Goal: Task Accomplishment & Management: Use online tool/utility

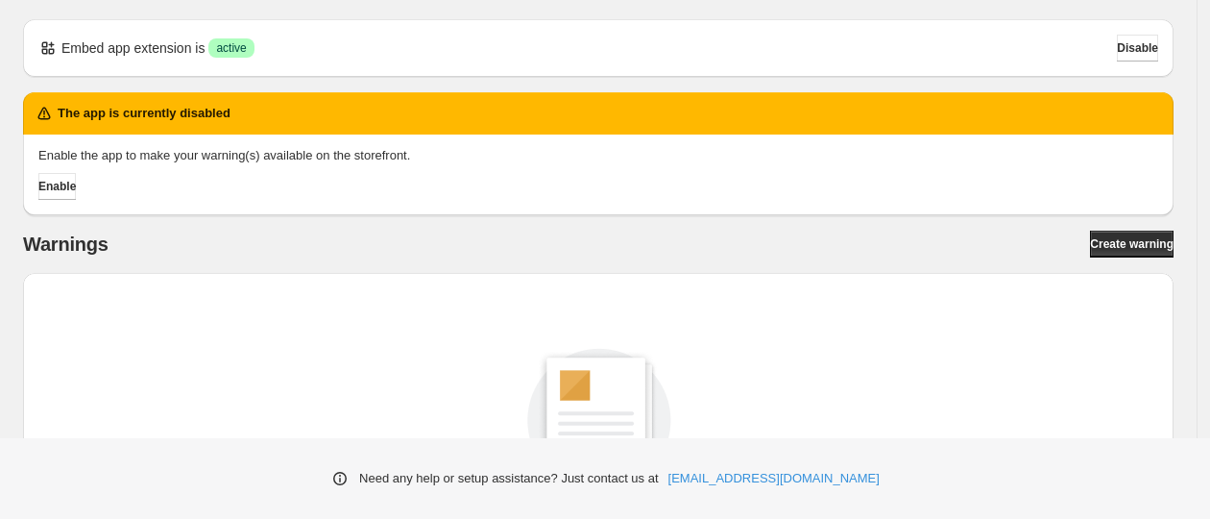
scroll to position [120, 0]
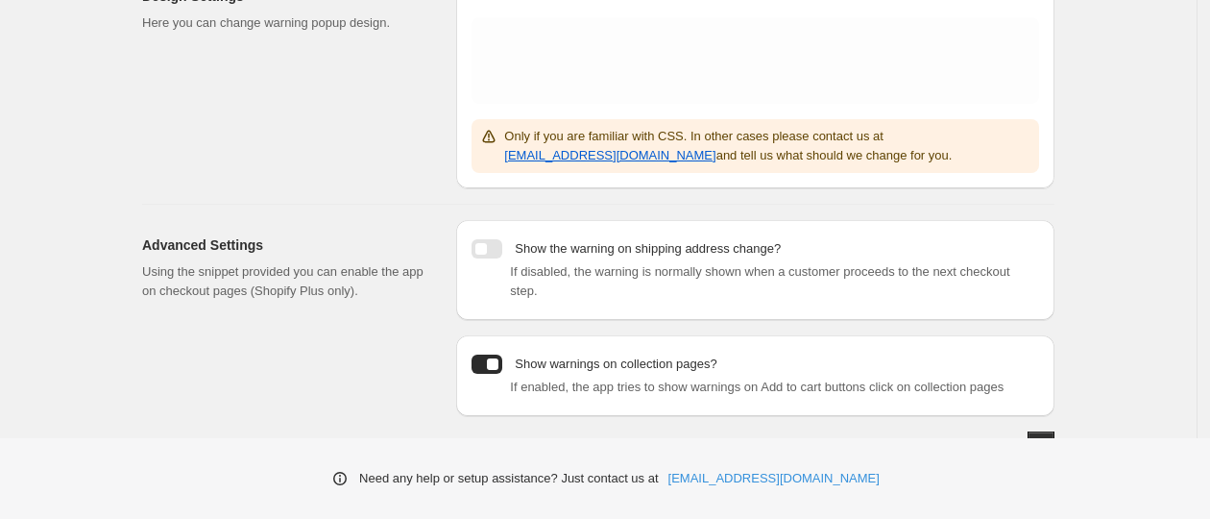
scroll to position [439, 0]
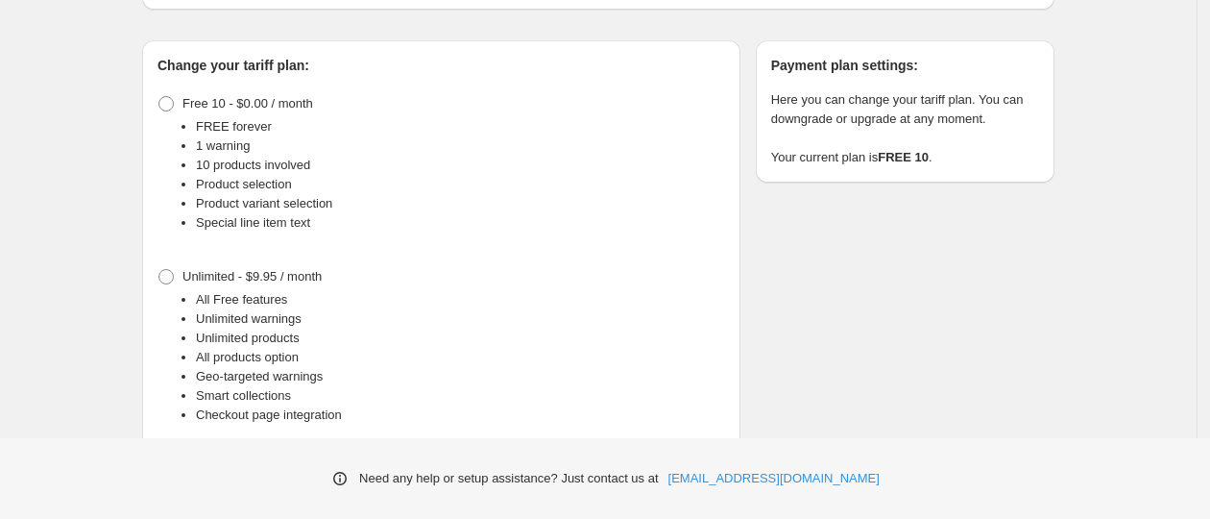
scroll to position [211, 0]
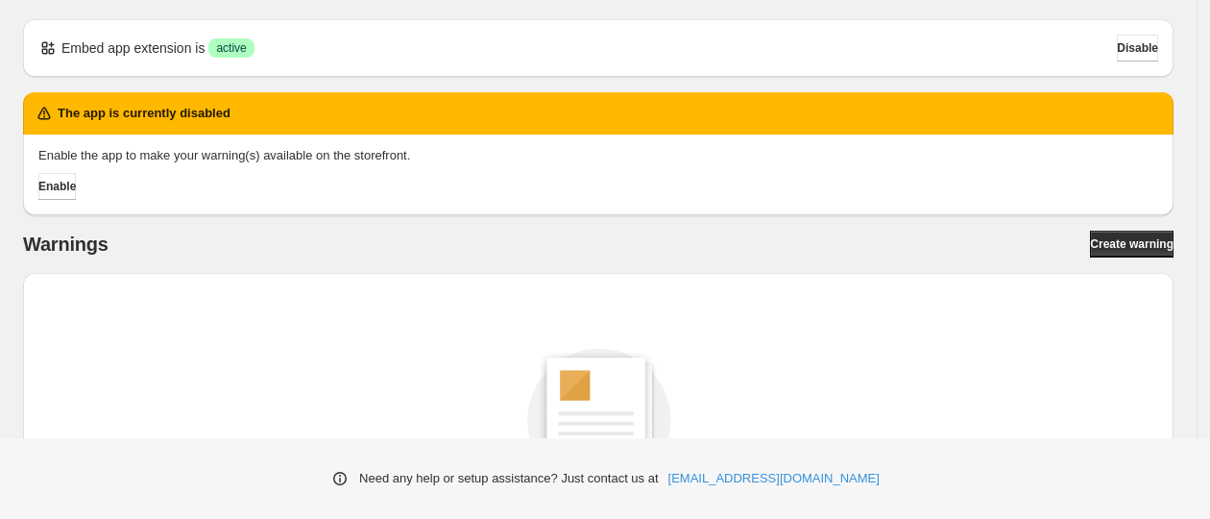
scroll to position [120, 0]
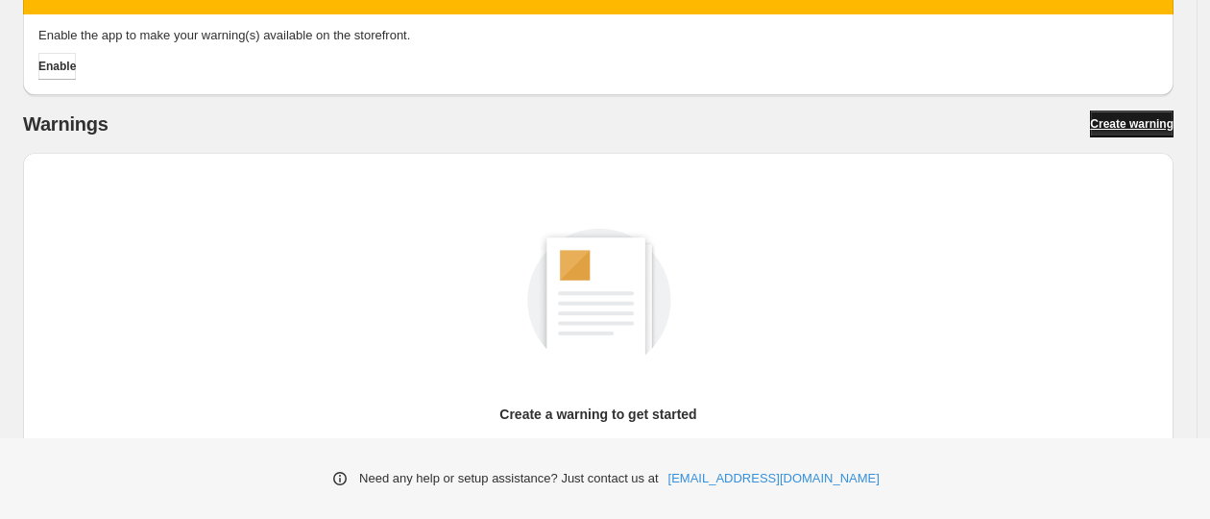
click at [1124, 125] on span "Create warning" at bounding box center [1132, 123] width 84 height 15
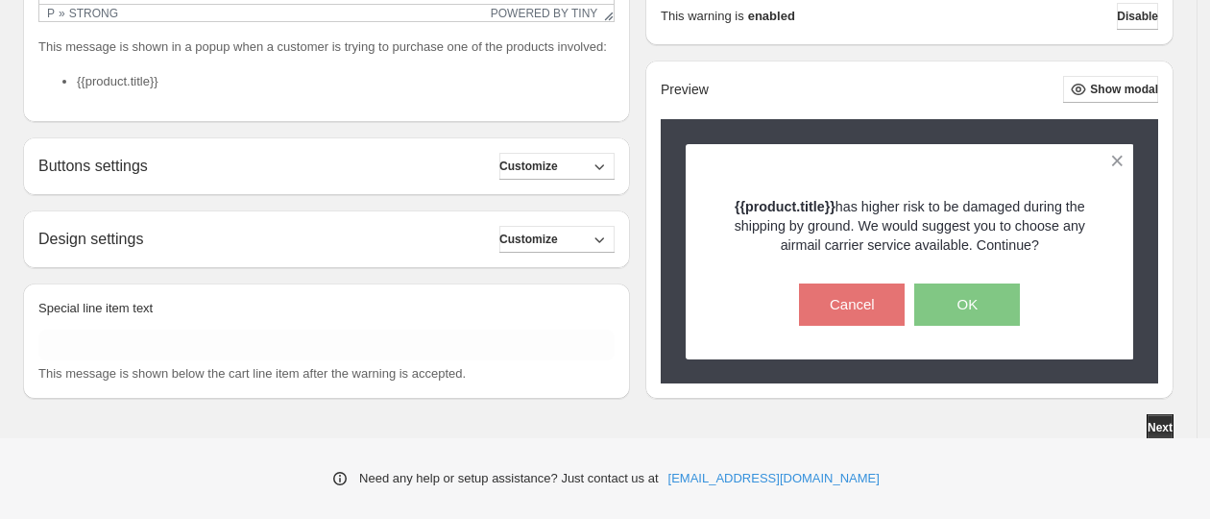
scroll to position [603, 0]
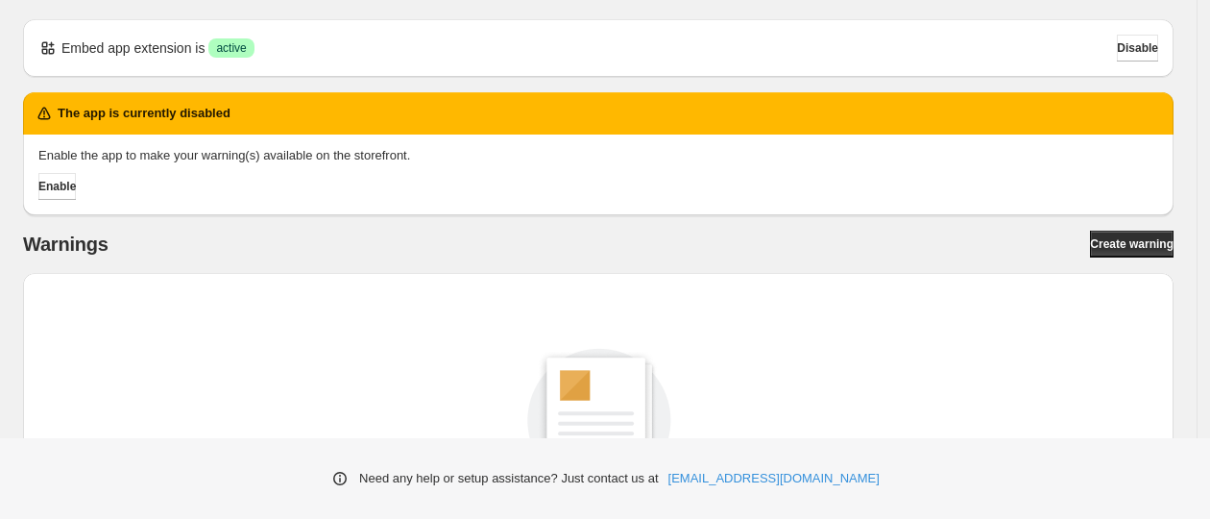
click at [1149, 258] on div "Warnings Create warning Create a warning to get started Learn tutorial Create w…" at bounding box center [598, 464] width 1150 height 469
click at [1146, 239] on span "Create warning" at bounding box center [1132, 243] width 84 height 15
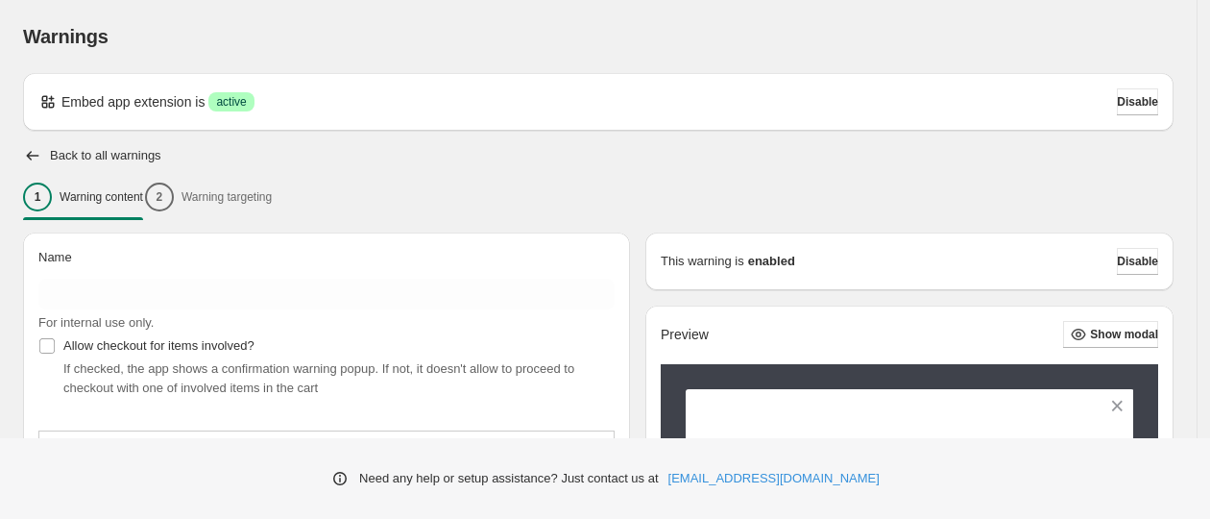
click at [262, 193] on div "1 Warning content 2 Warning targeting" at bounding box center [598, 197] width 1150 height 40
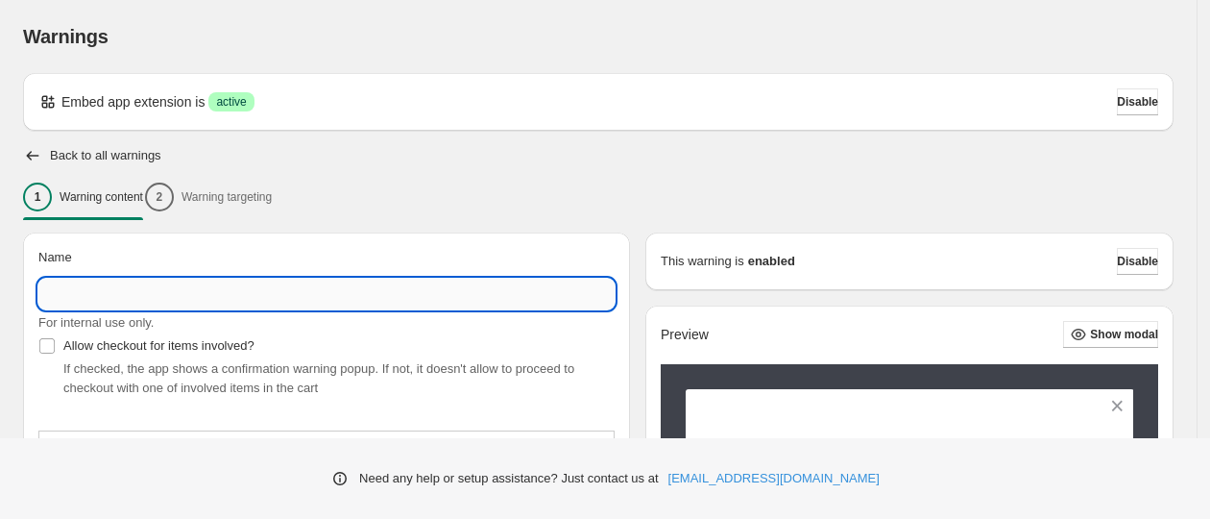
click at [294, 302] on input "Name" at bounding box center [326, 293] width 576 height 31
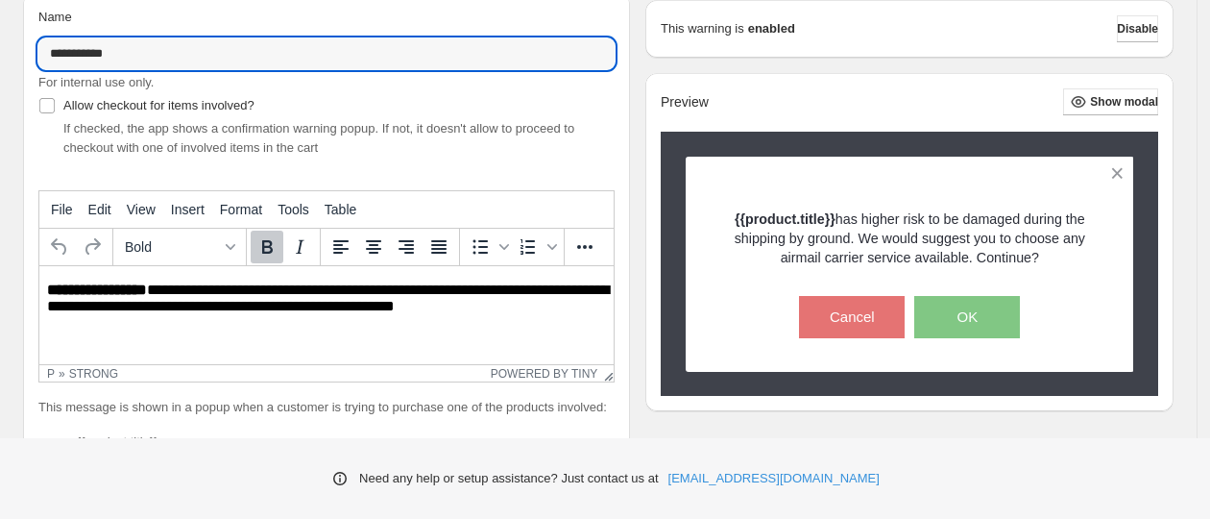
scroll to position [360, 0]
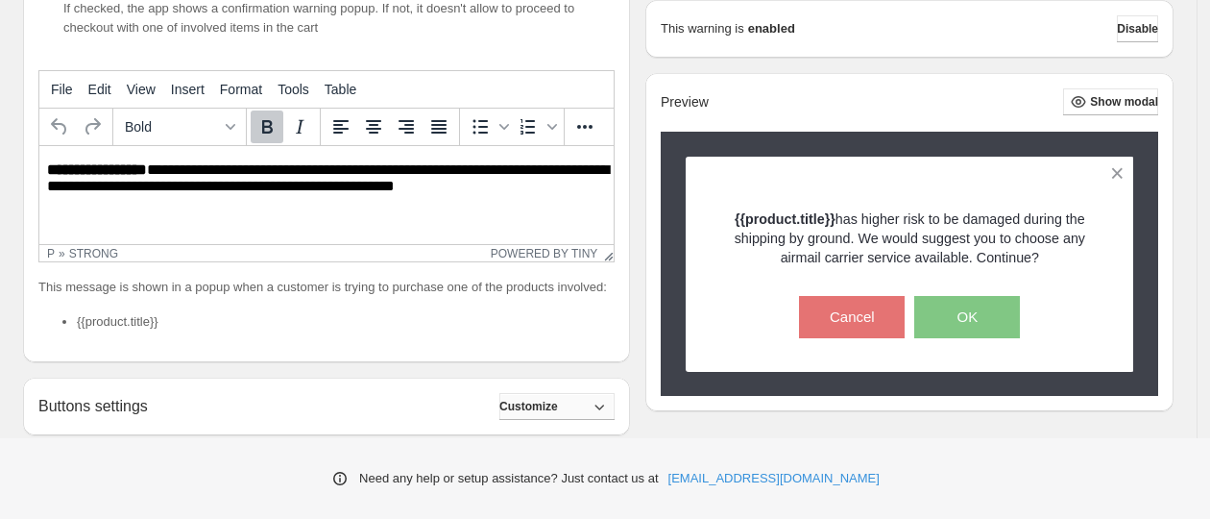
type input "**********"
click at [558, 402] on span "Customize" at bounding box center [528, 406] width 59 height 15
click at [564, 401] on button "Hide" at bounding box center [556, 406] width 115 height 27
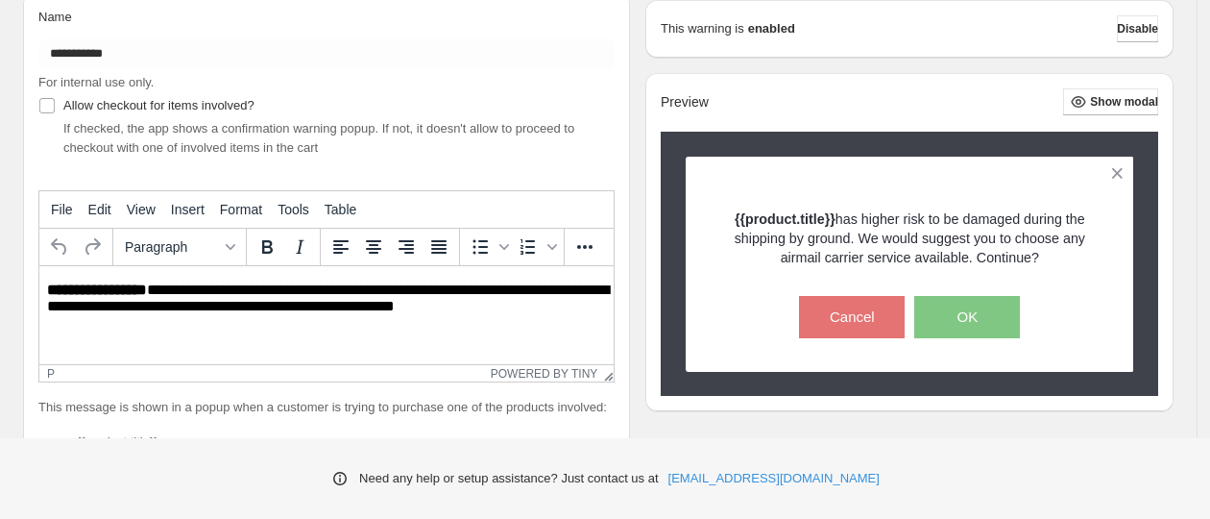
click at [173, 314] on p "**********" at bounding box center [332, 299] width 571 height 36
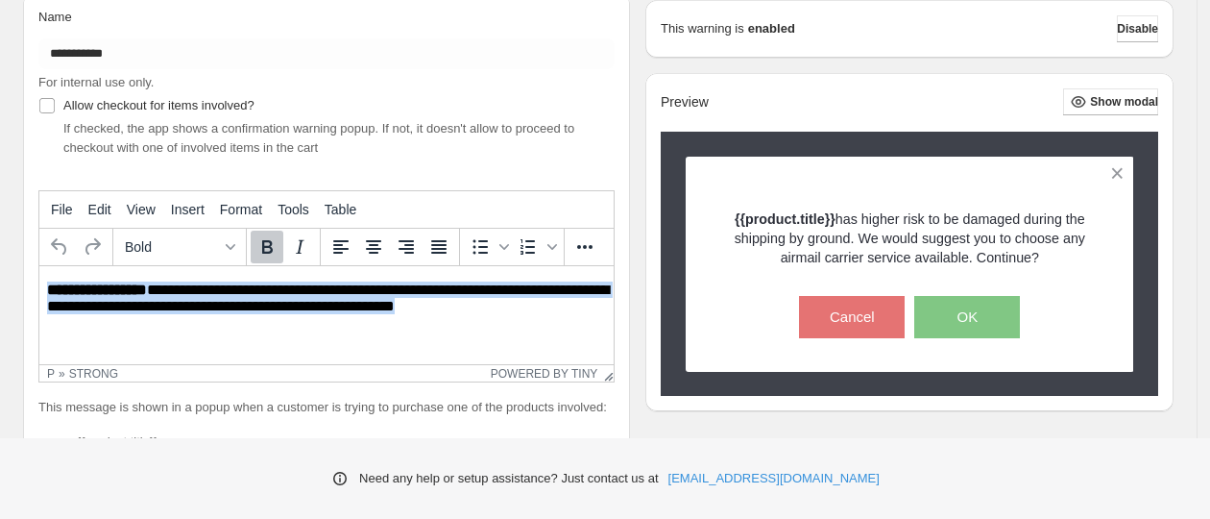
drag, startPoint x: 505, startPoint y: 314, endPoint x: 15, endPoint y: 250, distance: 494.0
click at [39, 266] on html "**********" at bounding box center [326, 299] width 574 height 66
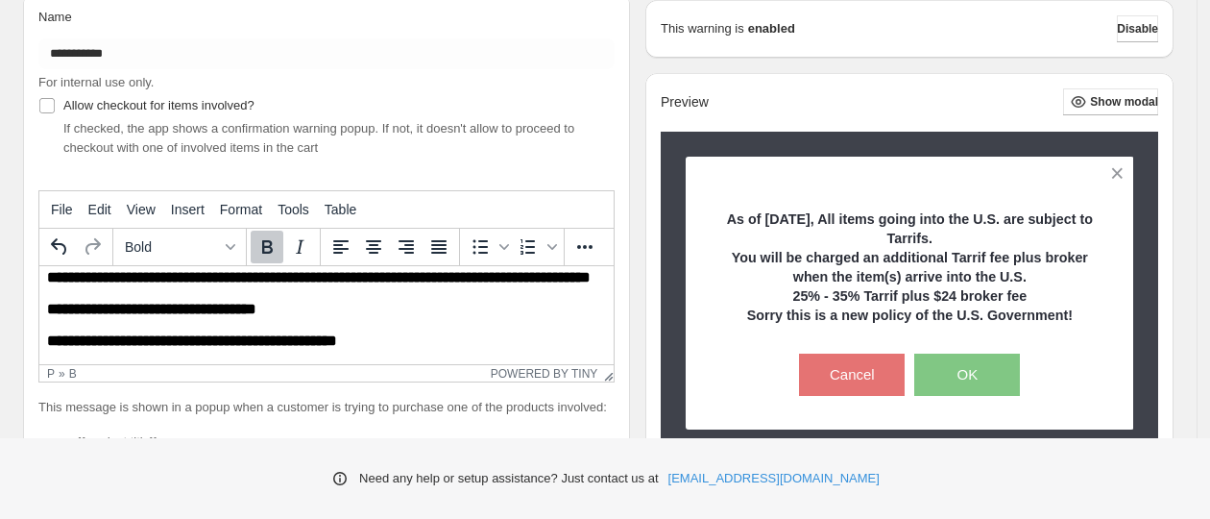
scroll to position [66, 0]
click at [1002, 380] on button "OK" at bounding box center [967, 374] width 106 height 42
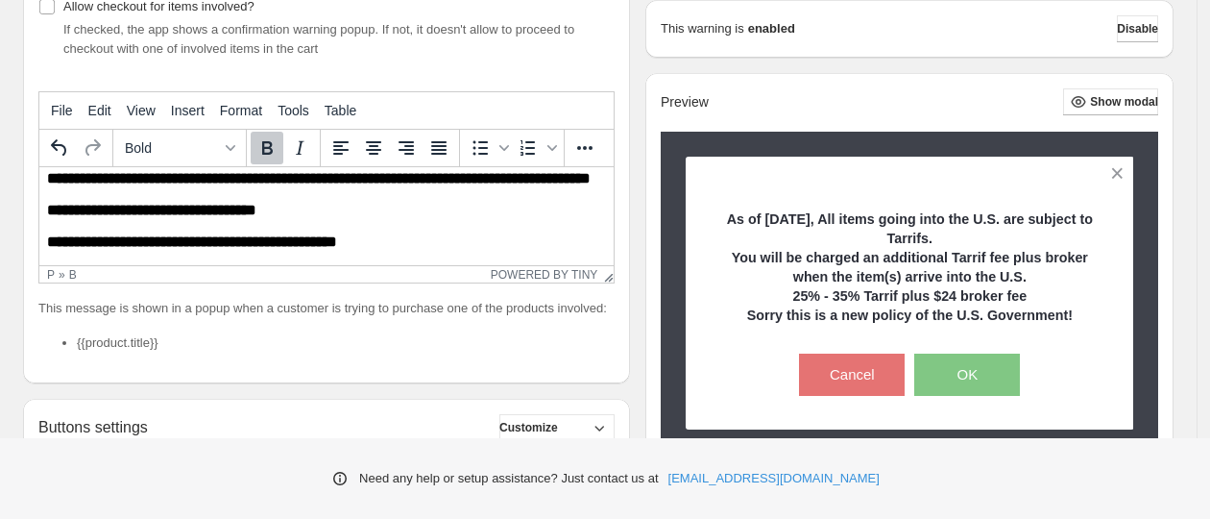
scroll to position [600, 0]
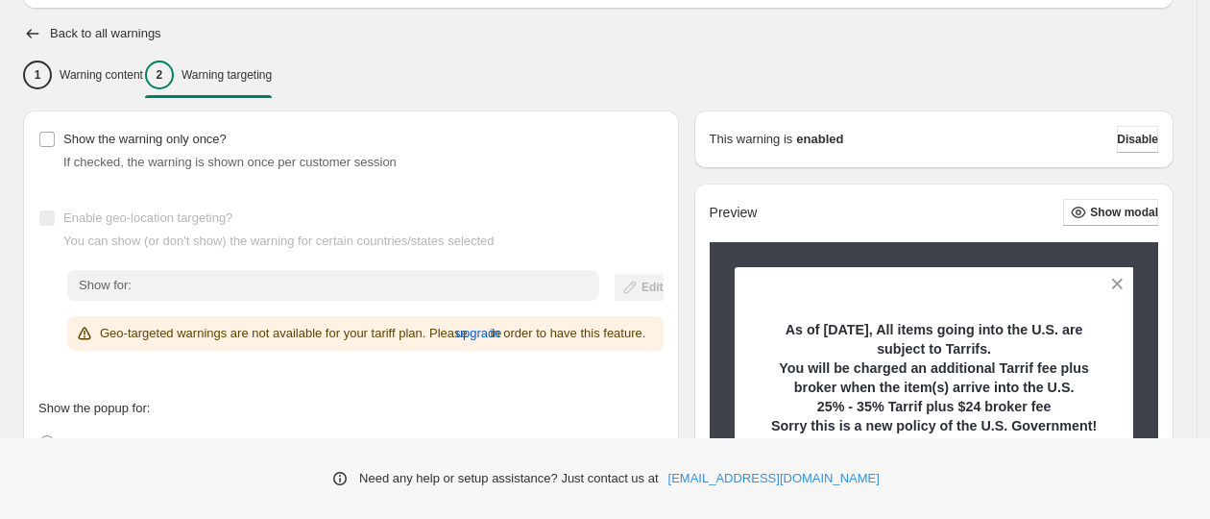
scroll to position [240, 0]
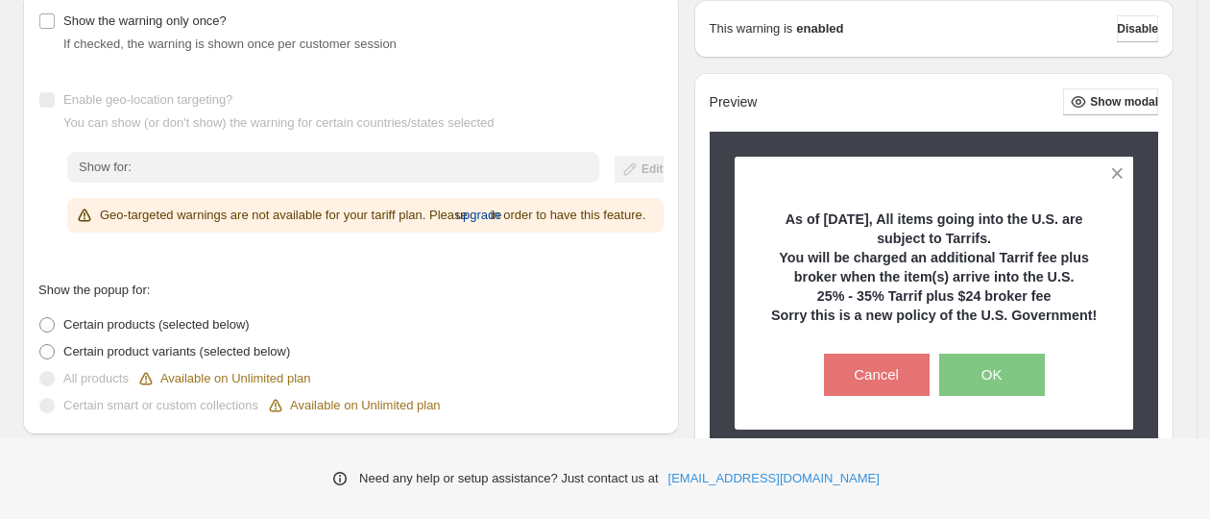
click at [502, 206] on span "upgrade" at bounding box center [479, 215] width 46 height 19
click at [497, 209] on span "upgrade" at bounding box center [479, 215] width 46 height 19
click at [502, 212] on span "upgrade" at bounding box center [479, 215] width 46 height 19
click at [502, 215] on span "upgrade" at bounding box center [479, 215] width 46 height 19
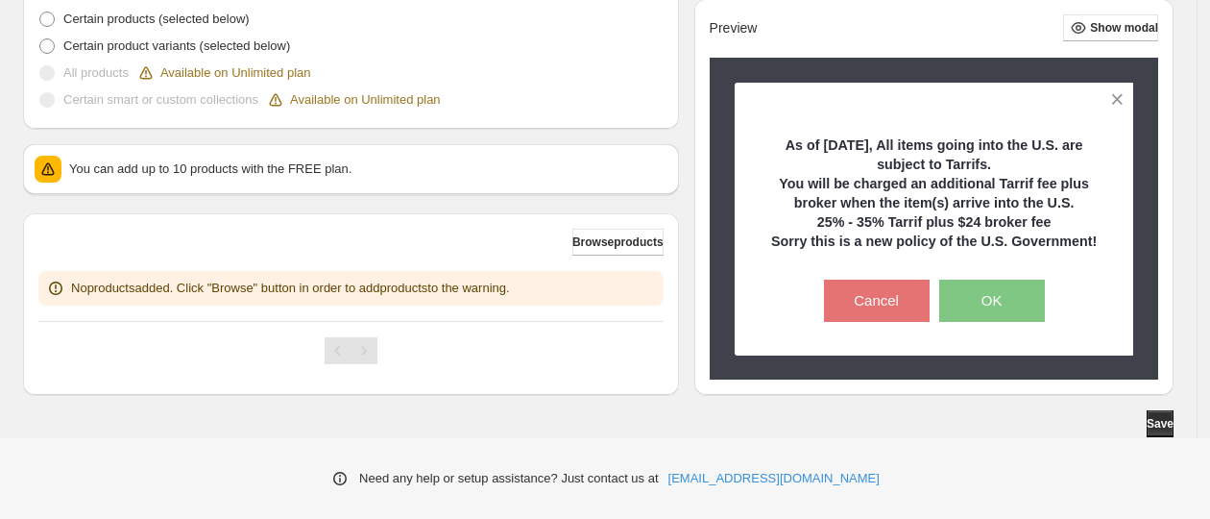
scroll to position [444, 0]
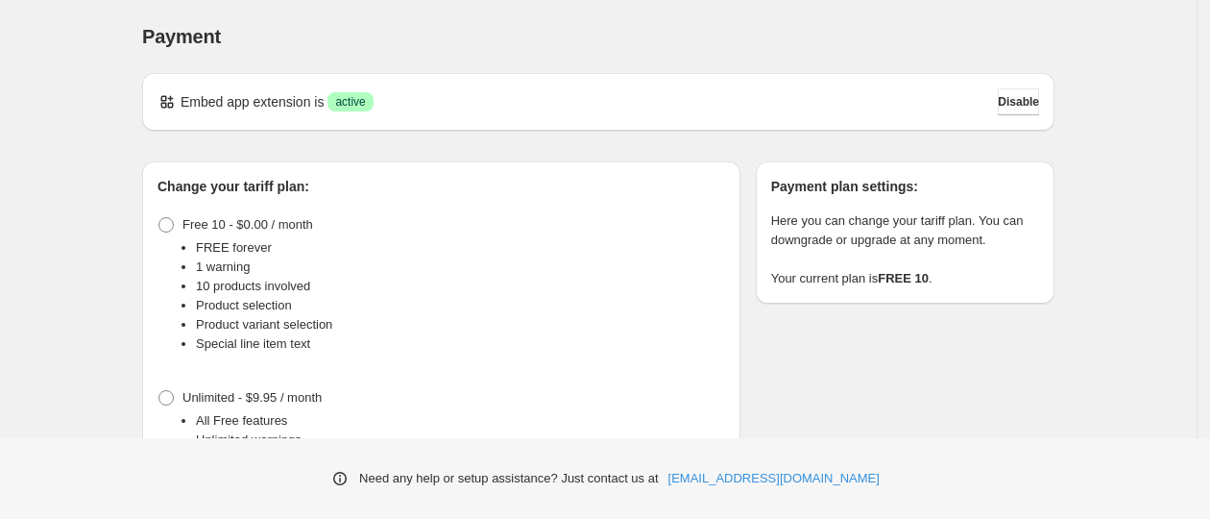
scroll to position [120, 0]
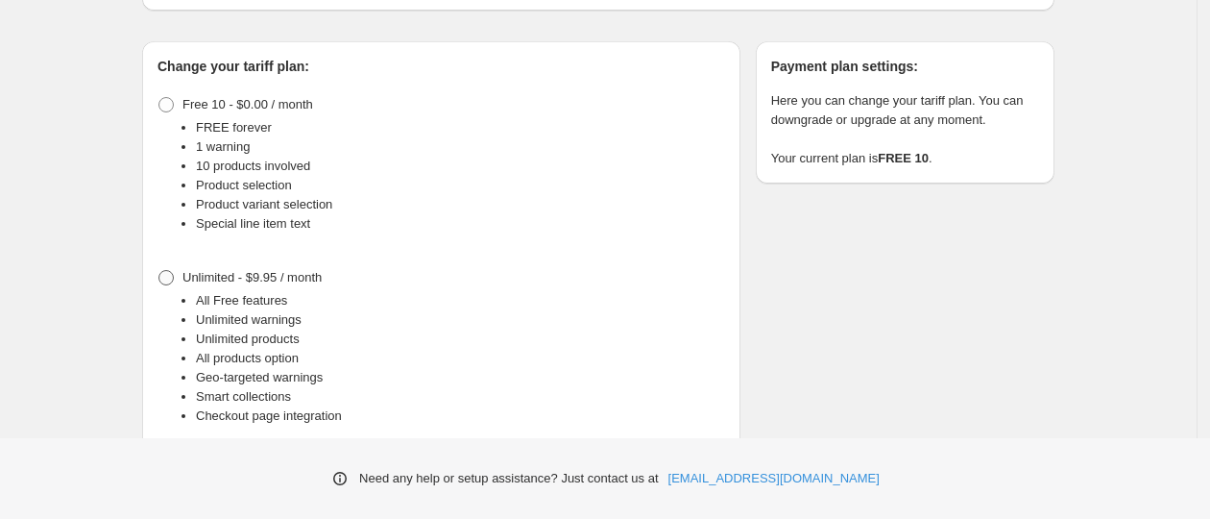
click at [174, 273] on span at bounding box center [165, 277] width 15 height 15
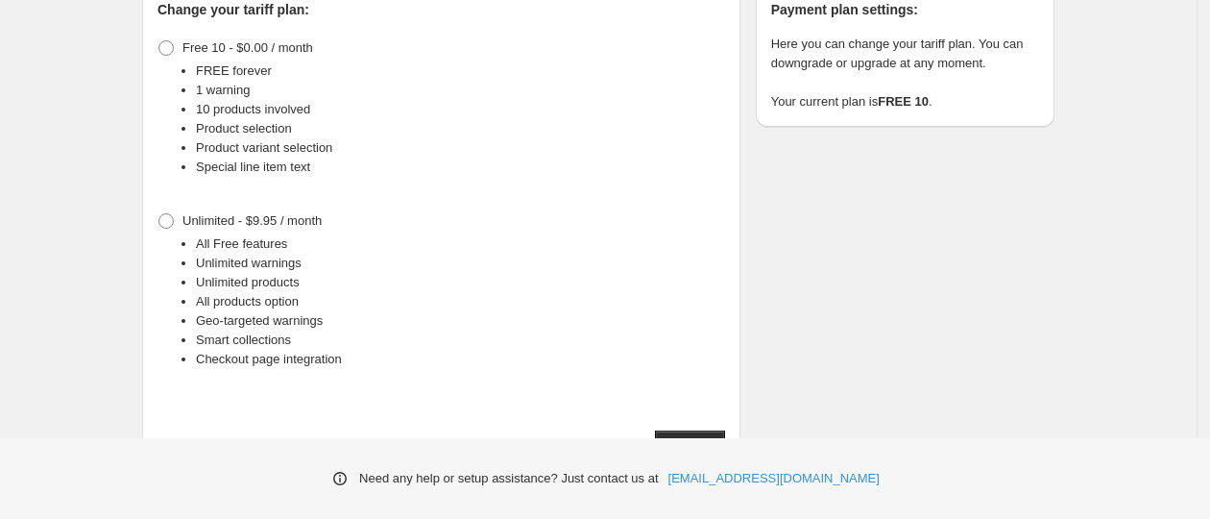
scroll to position [211, 0]
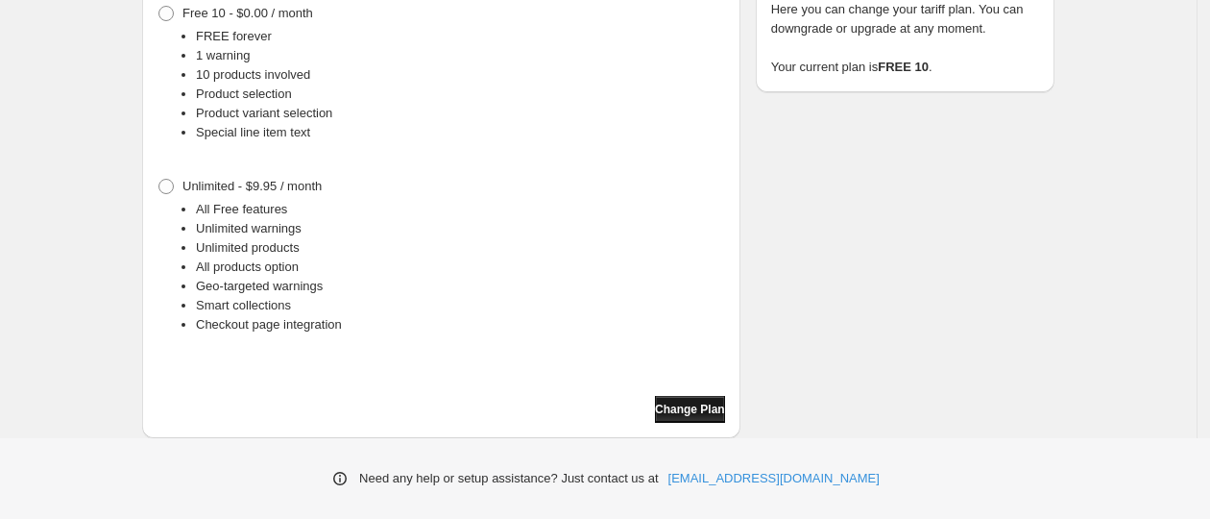
click at [697, 410] on span "Change Plan" at bounding box center [690, 408] width 70 height 15
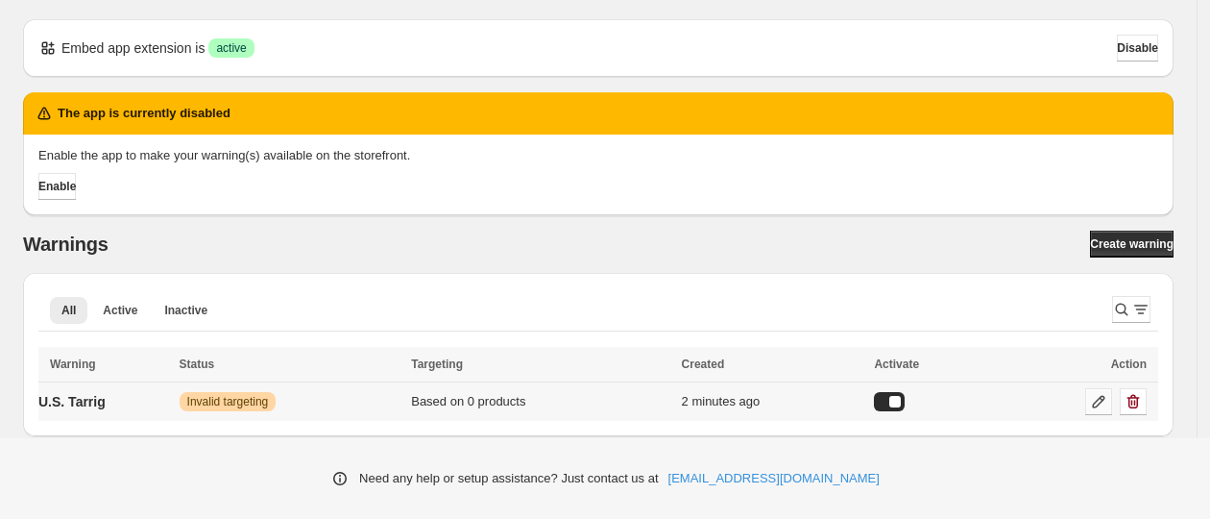
click at [1108, 404] on icon at bounding box center [1098, 401] width 19 height 19
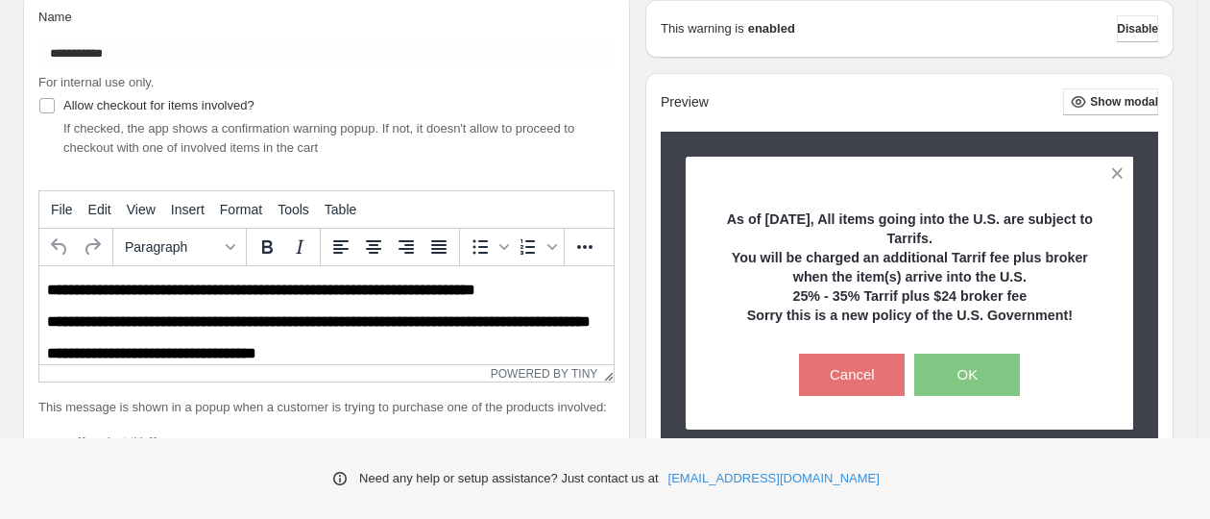
scroll to position [600, 0]
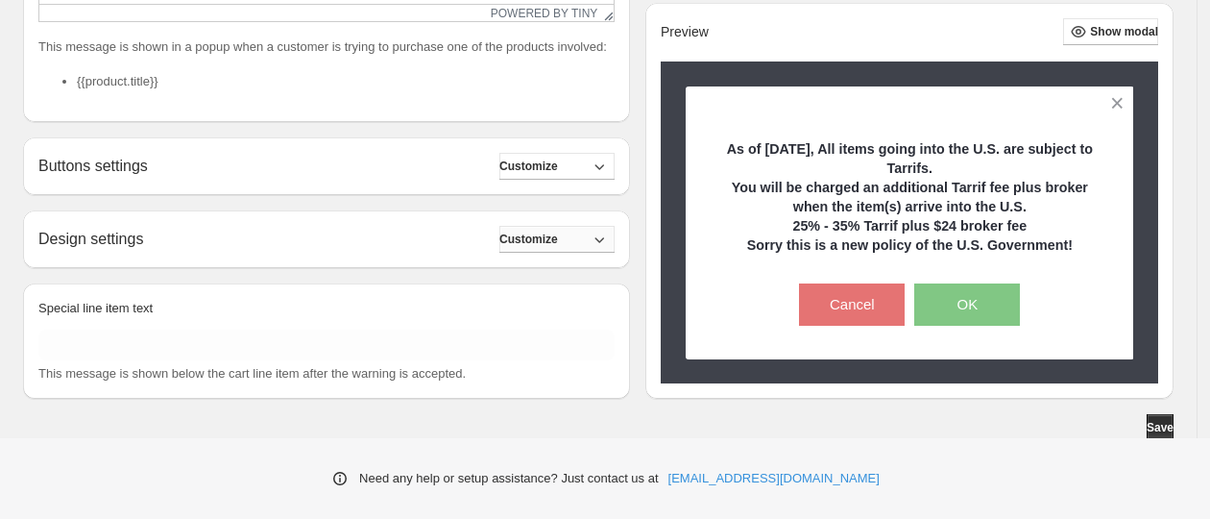
click at [609, 237] on icon "button" at bounding box center [599, 239] width 19 height 19
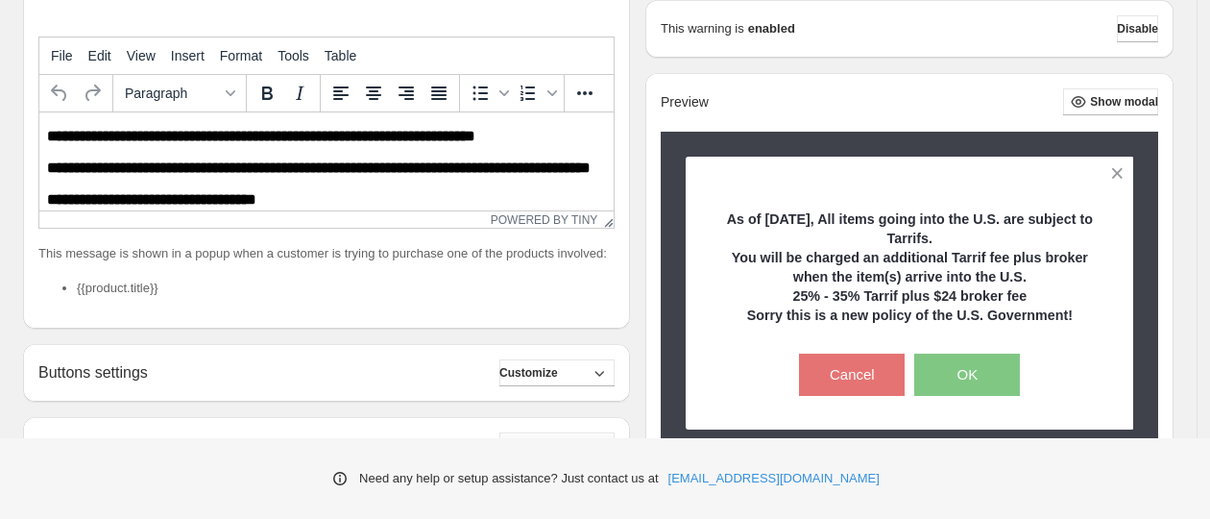
scroll to position [154, 0]
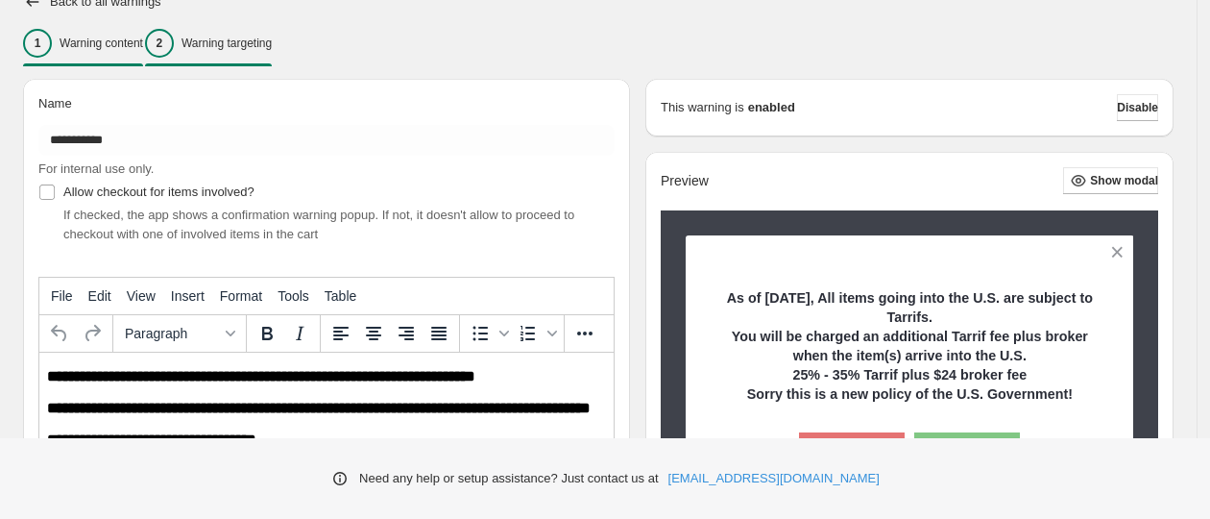
click at [235, 50] on div "2 Warning targeting" at bounding box center [208, 43] width 127 height 29
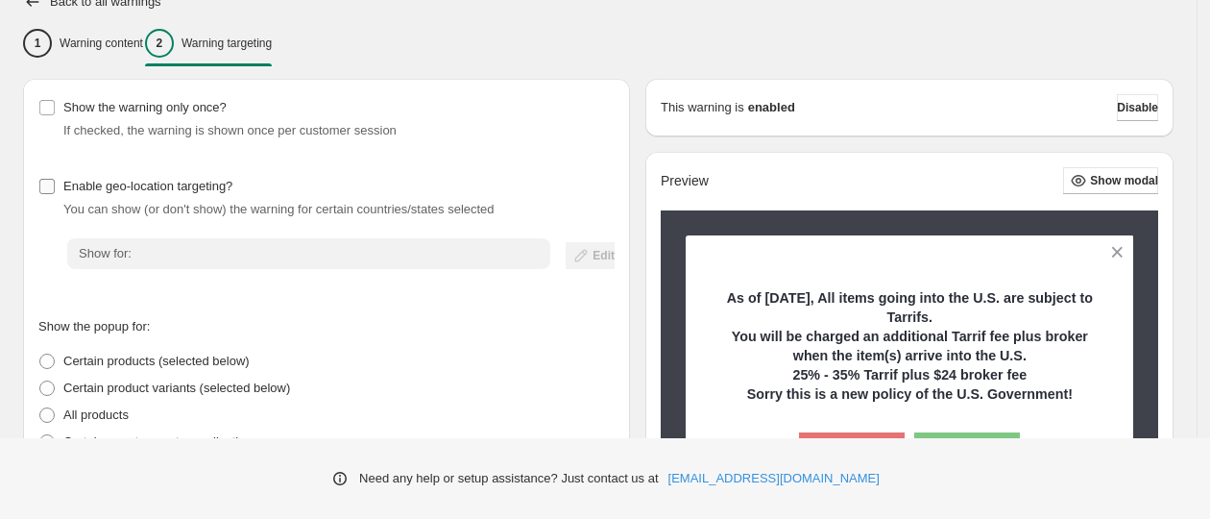
click at [139, 183] on span "Enable geo-location targeting?" at bounding box center [147, 186] width 169 height 14
click at [505, 261] on div "Warnings Settings Payment Help Skip to content Warnings. This page is ready War…" at bounding box center [605, 318] width 1210 height 945
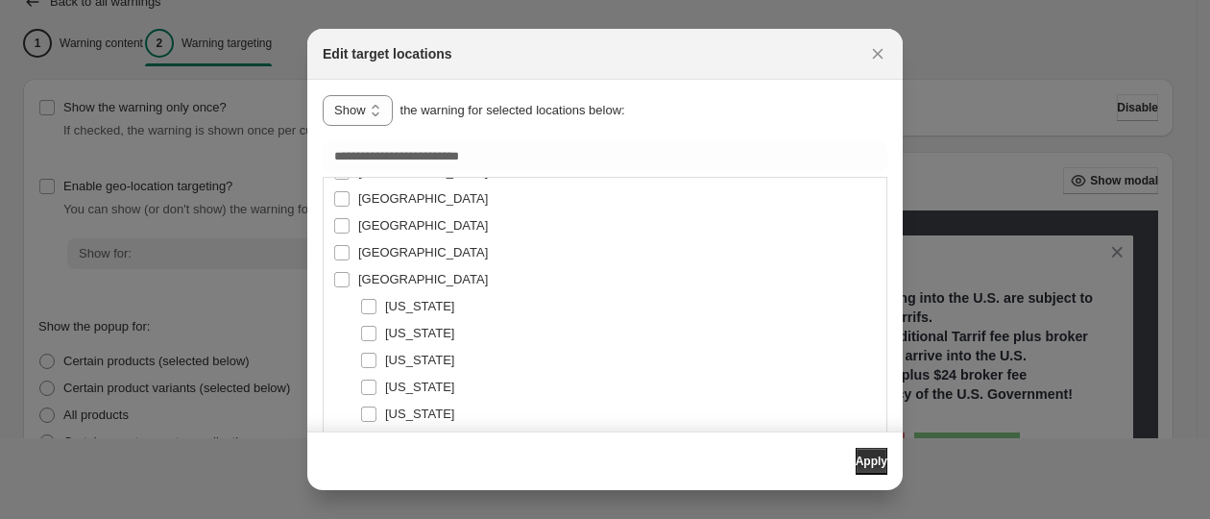
scroll to position [6362, 0]
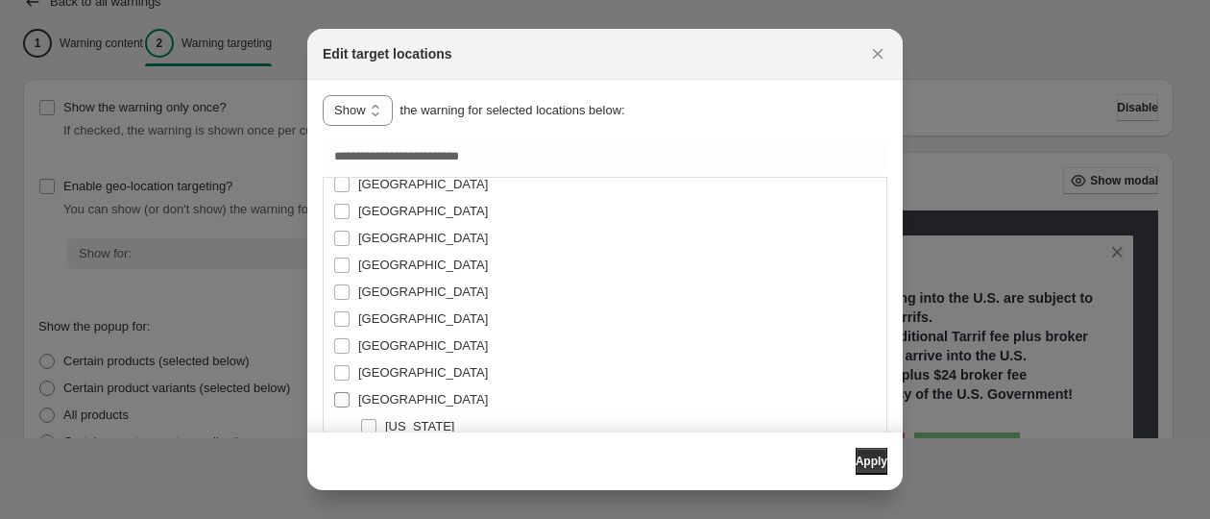
click at [333, 397] on span ":r13:" at bounding box center [341, 399] width 17 height 17
type input "**********"
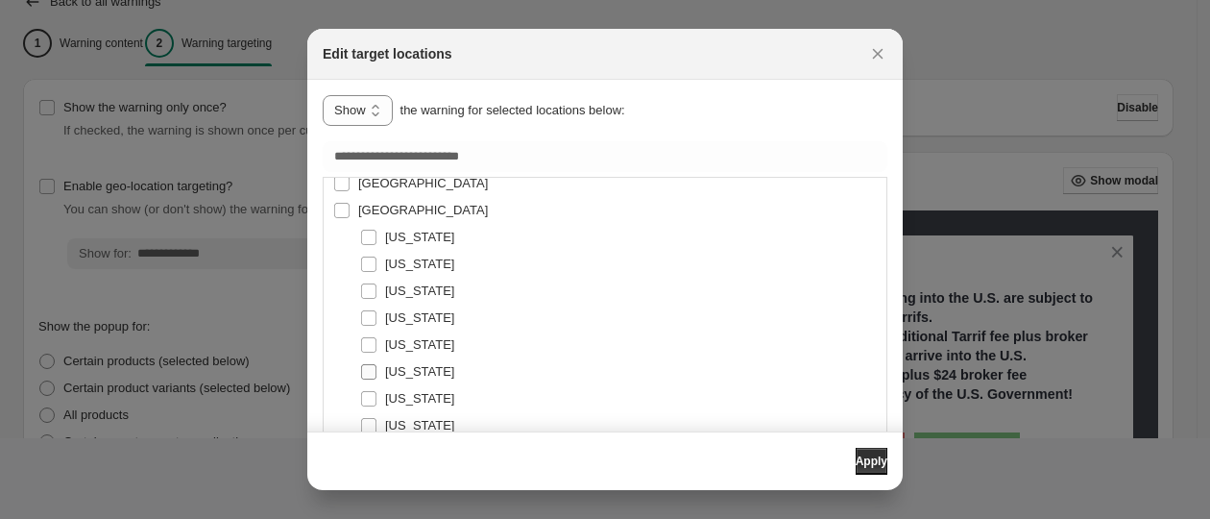
scroll to position [6602, 0]
drag, startPoint x: 357, startPoint y: 290, endPoint x: 371, endPoint y: 306, distance: 21.1
click at [376, 376] on span ":r13:" at bounding box center [368, 374] width 17 height 17
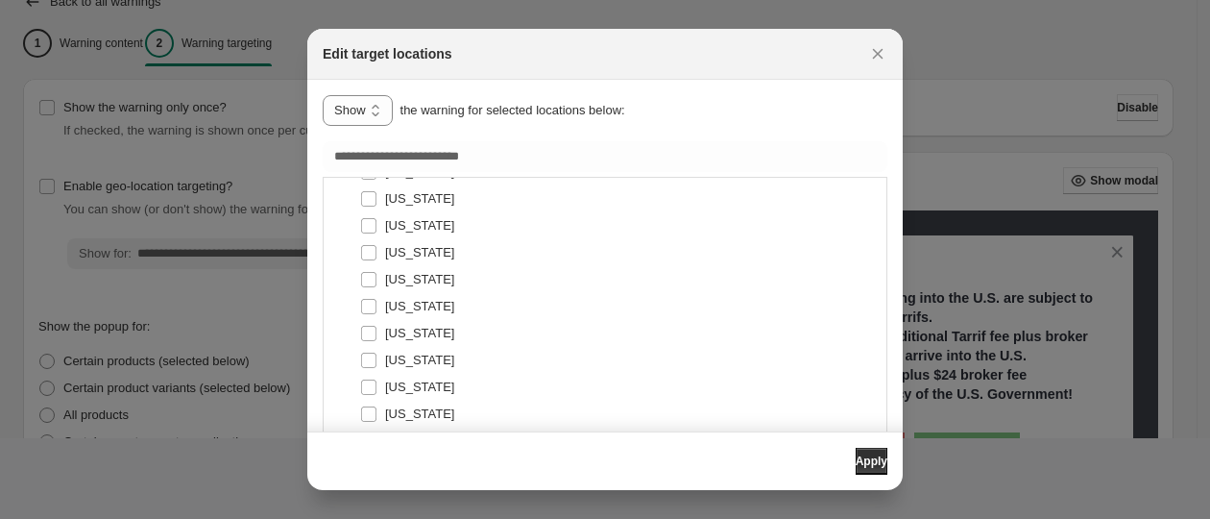
scroll to position [6842, 0]
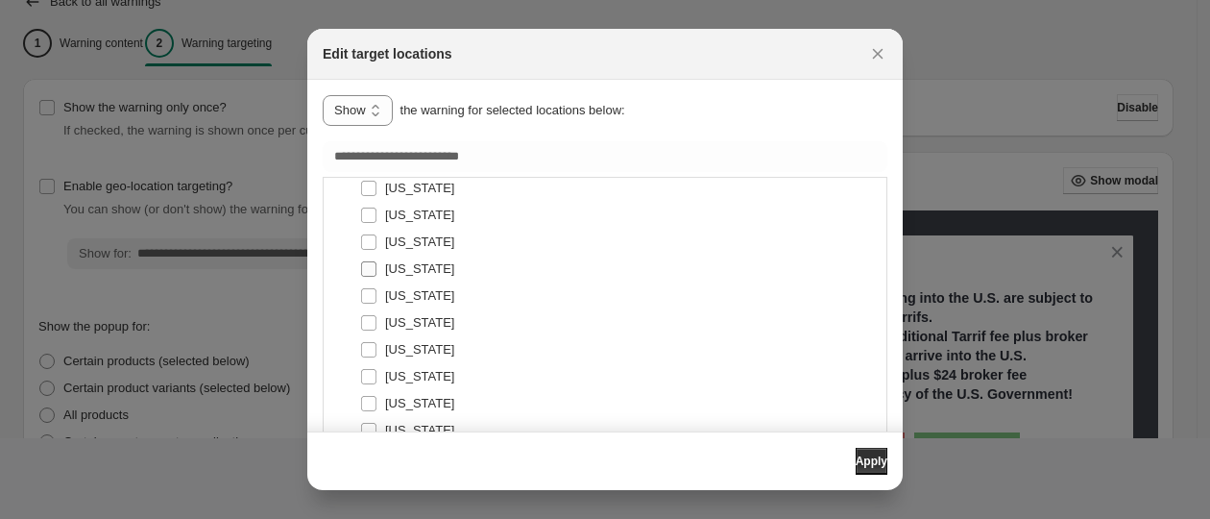
click at [365, 260] on span ":r13:" at bounding box center [368, 268] width 17 height 17
click at [369, 329] on label "[US_STATE]" at bounding box center [407, 322] width 94 height 27
click at [366, 336] on label "[US_STATE]" at bounding box center [407, 349] width 94 height 27
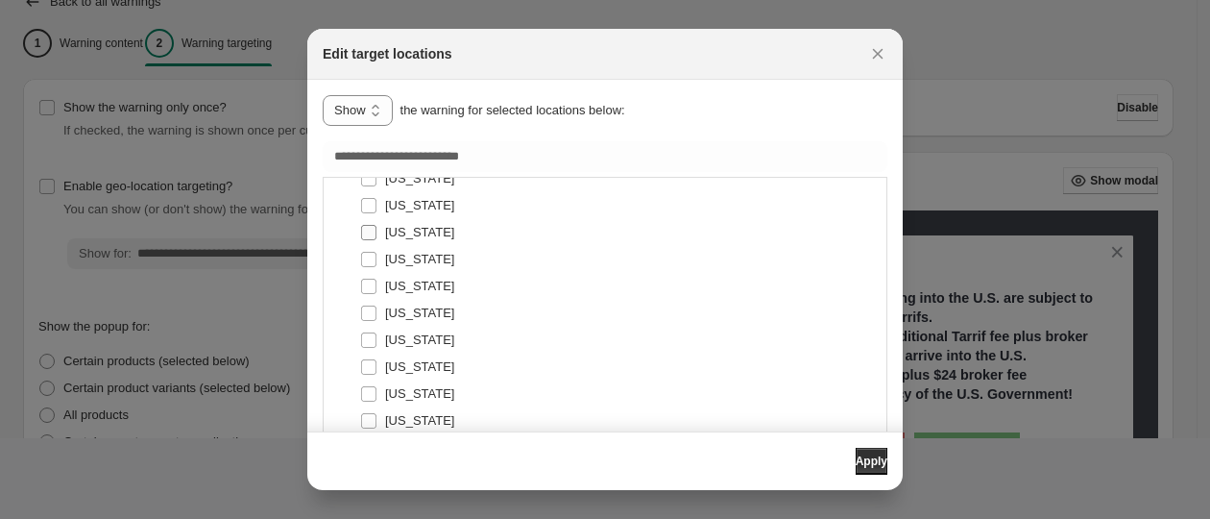
scroll to position [6962, 0]
click at [369, 382] on span ":r13:" at bounding box center [368, 390] width 17 height 17
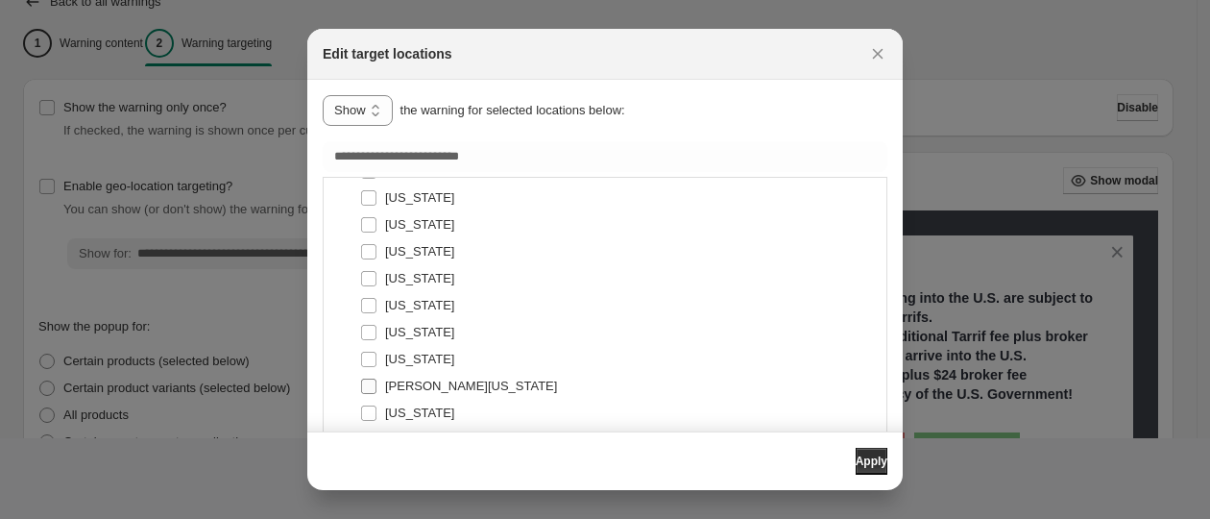
scroll to position [7082, 0]
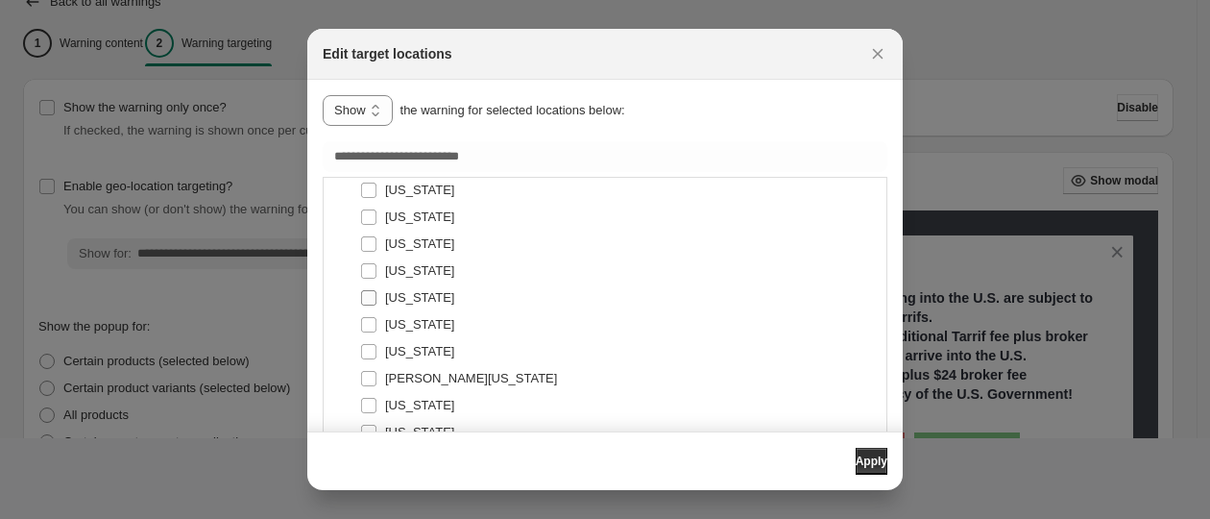
click at [375, 295] on label "[US_STATE]" at bounding box center [407, 297] width 94 height 27
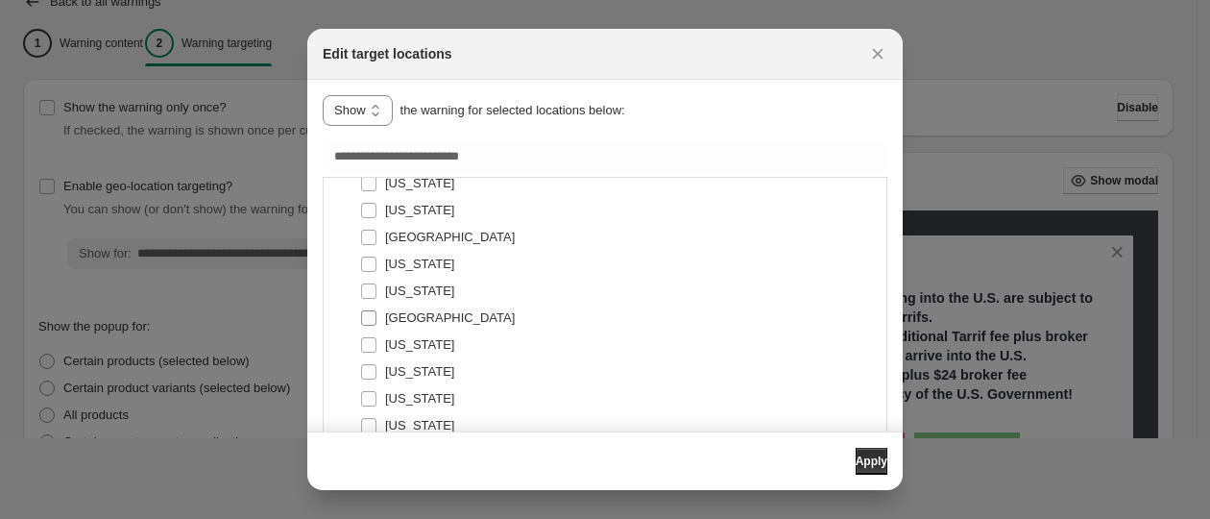
click at [366, 309] on span ":r13:" at bounding box center [368, 317] width 17 height 17
drag, startPoint x: 365, startPoint y: 307, endPoint x: 361, endPoint y: 327, distance: 20.5
click at [369, 363] on span ":r13:" at bounding box center [368, 371] width 17 height 17
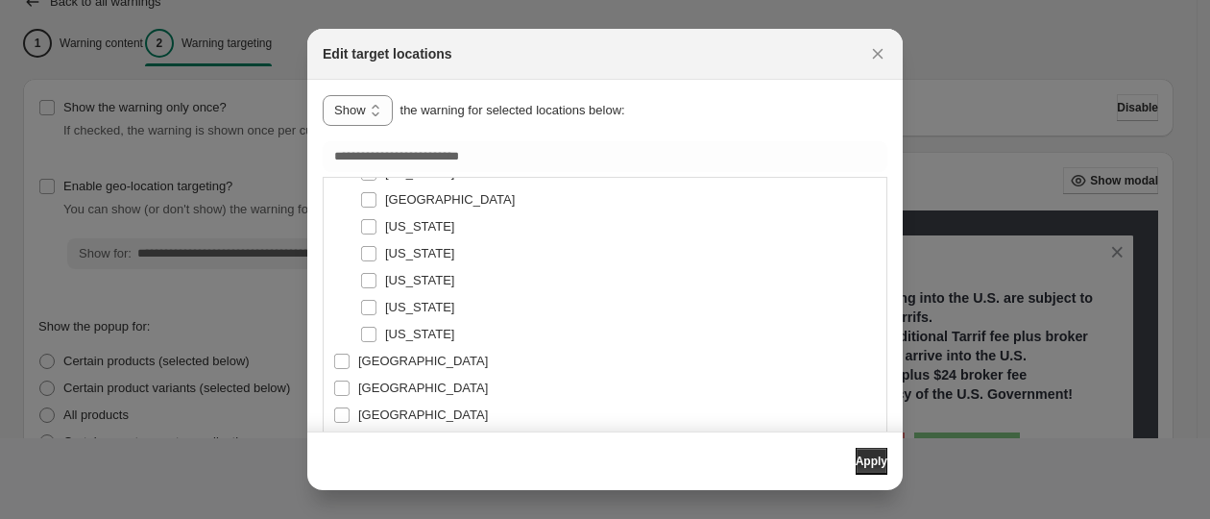
scroll to position [8042, 0]
click at [377, 327] on label "[US_STATE]" at bounding box center [407, 332] width 94 height 27
type input "**********"
click at [865, 460] on span "Apply" at bounding box center [872, 460] width 32 height 15
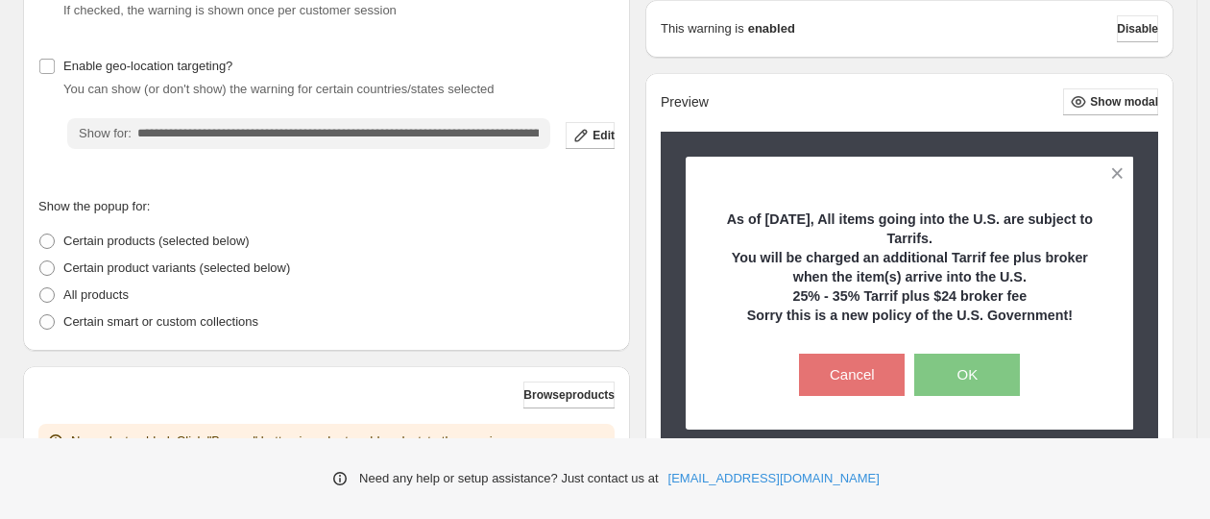
scroll to position [394, 0]
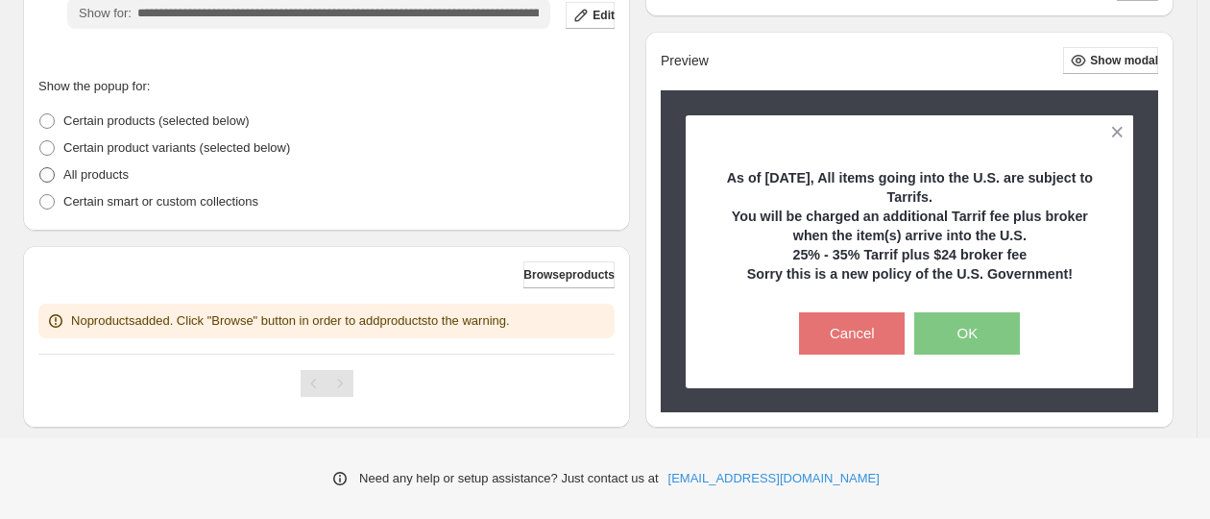
click at [70, 169] on p "All products" at bounding box center [95, 174] width 65 height 19
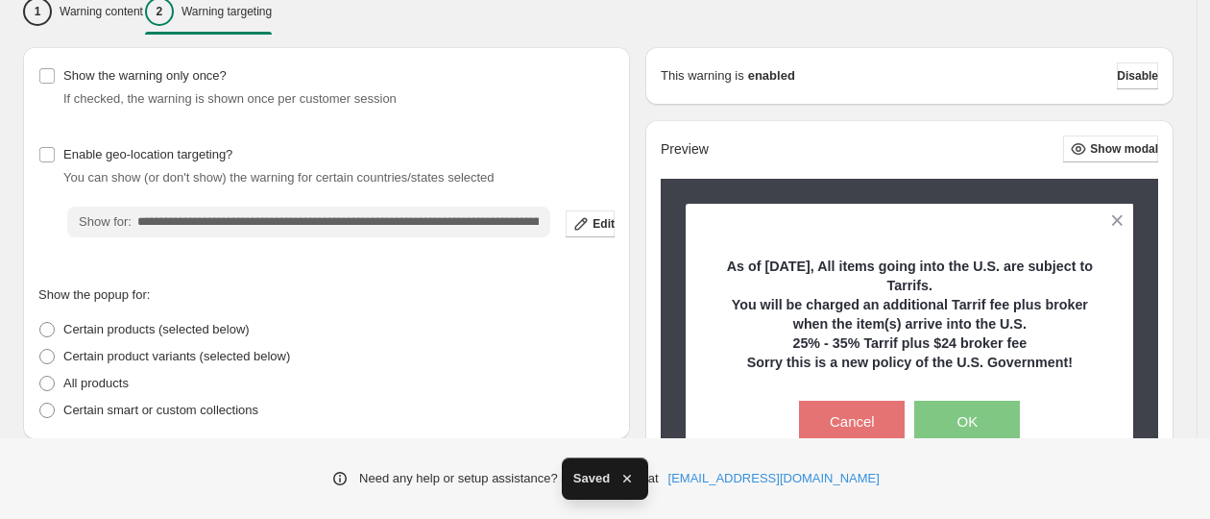
scroll to position [305, 0]
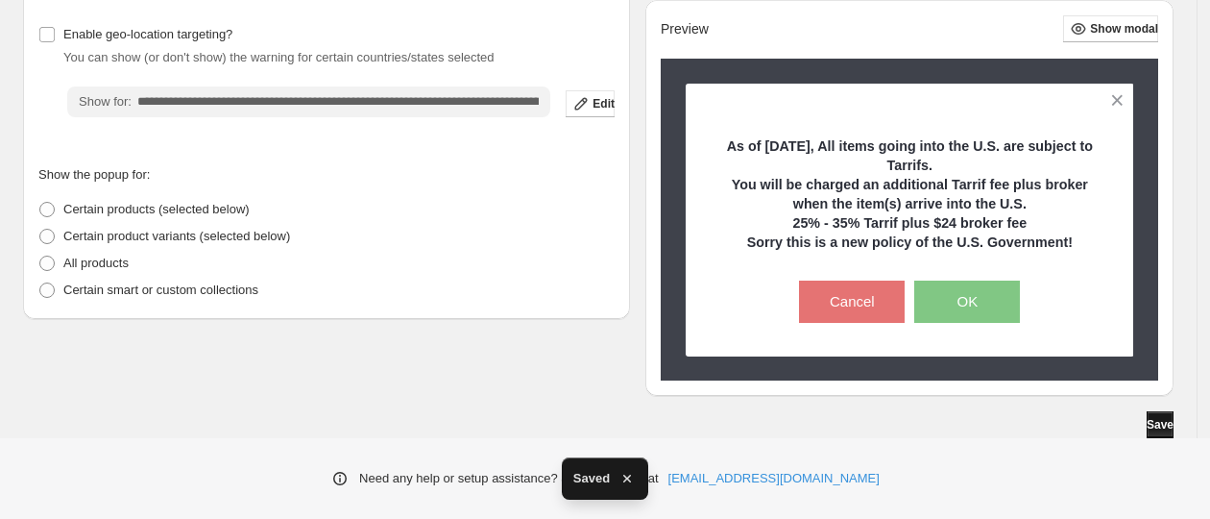
click at [1165, 422] on span "Save" at bounding box center [1160, 424] width 27 height 15
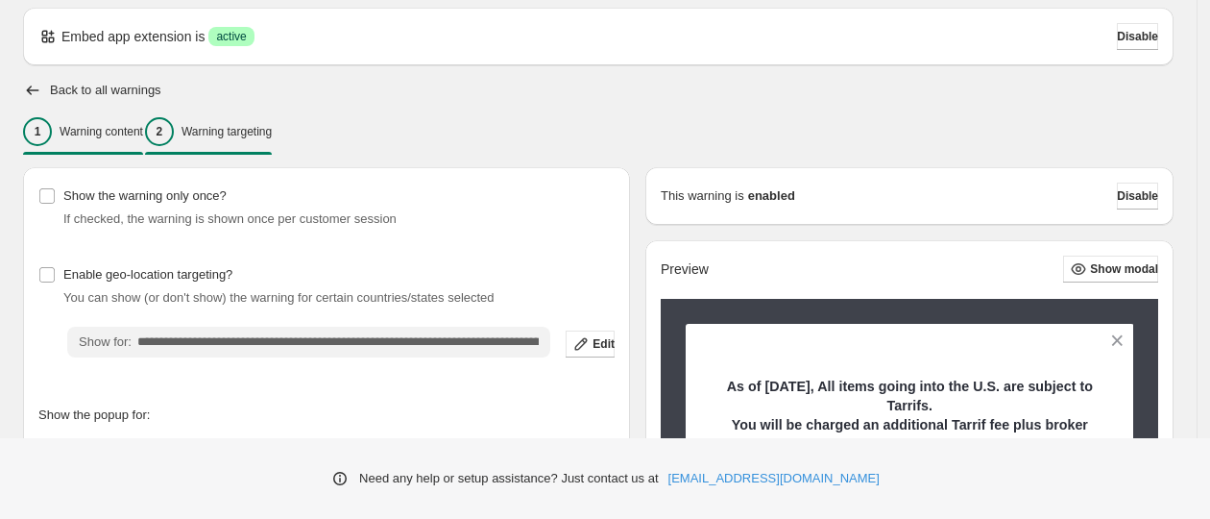
click at [86, 132] on p "Warning content" at bounding box center [102, 131] width 84 height 15
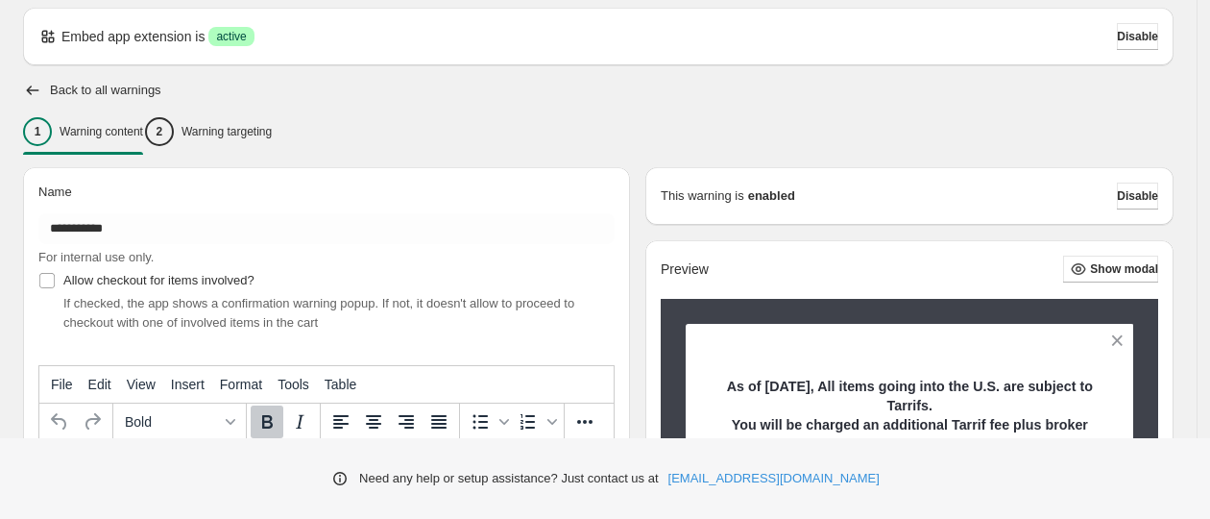
scroll to position [0, 0]
click at [22, 88] on div "**********" at bounding box center [598, 455] width 1197 height 1041
click at [36, 88] on icon "button" at bounding box center [32, 90] width 19 height 19
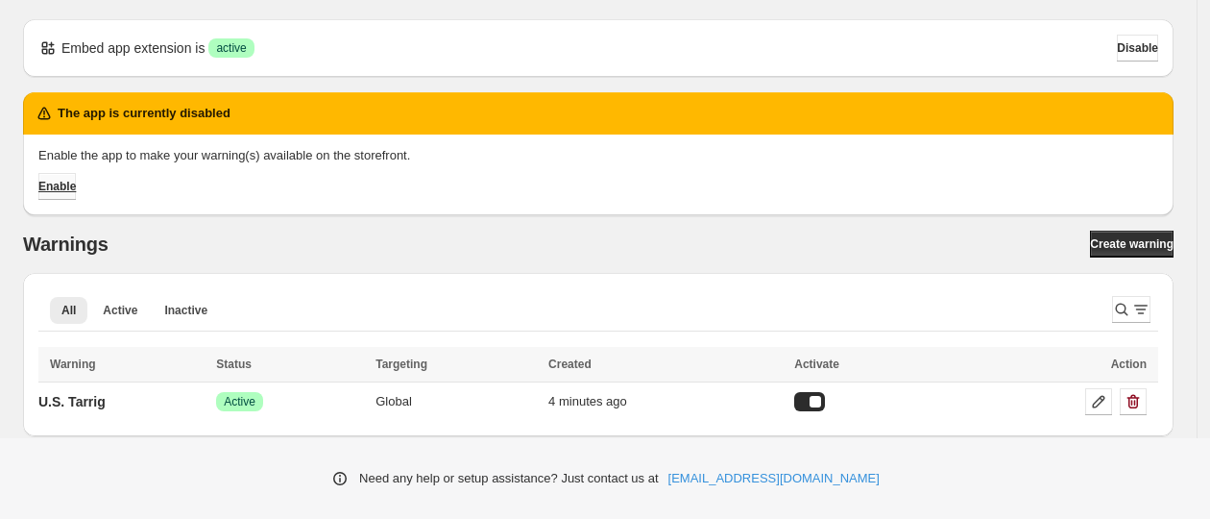
click at [59, 183] on span "Enable" at bounding box center [56, 186] width 37 height 15
click at [76, 180] on link "Enable" at bounding box center [56, 186] width 37 height 27
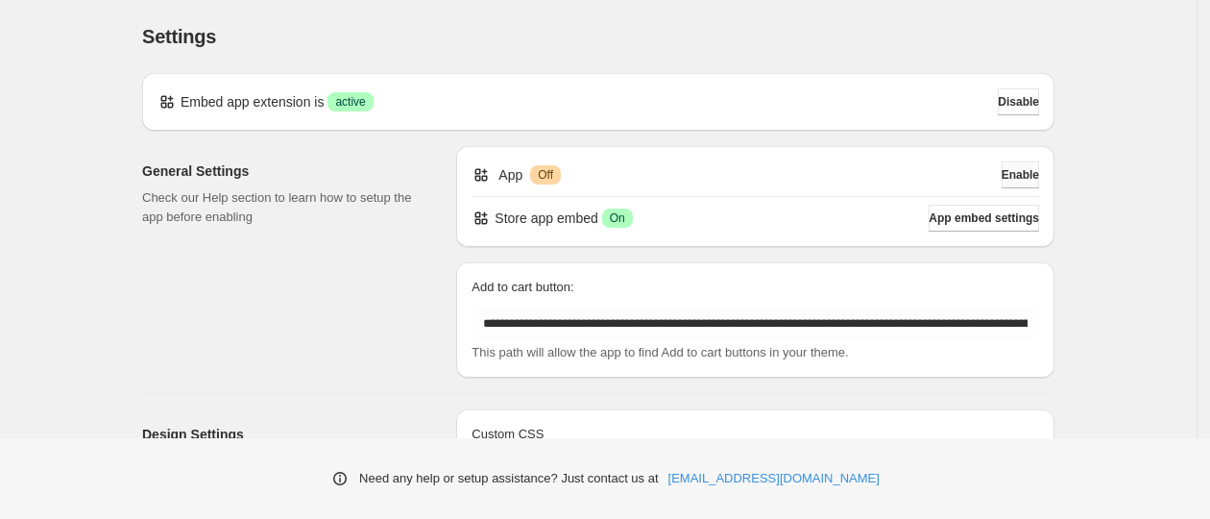
click at [1020, 181] on span "Enable" at bounding box center [1020, 174] width 37 height 15
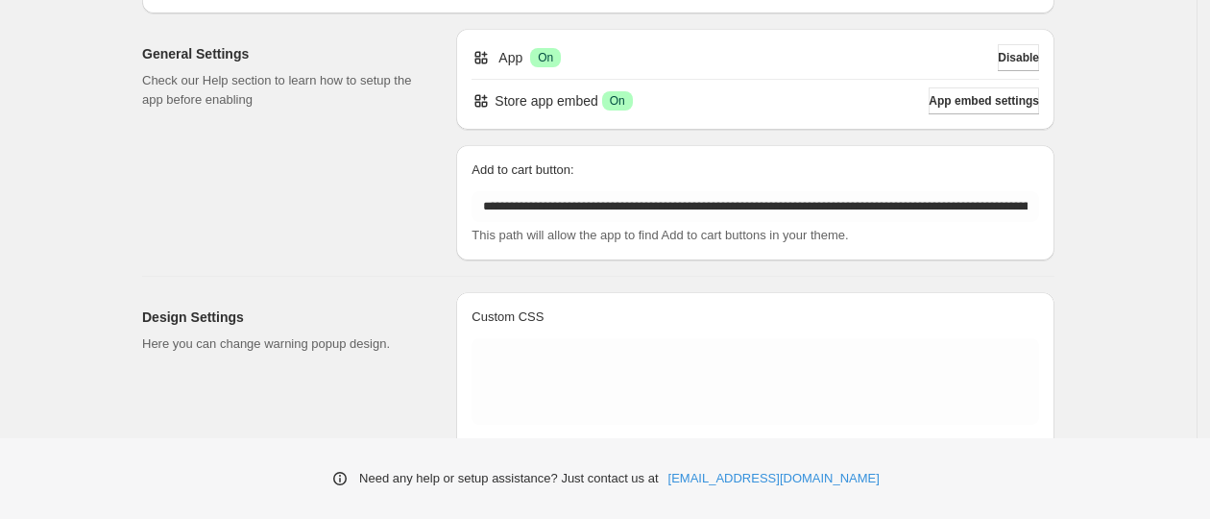
scroll to position [120, 0]
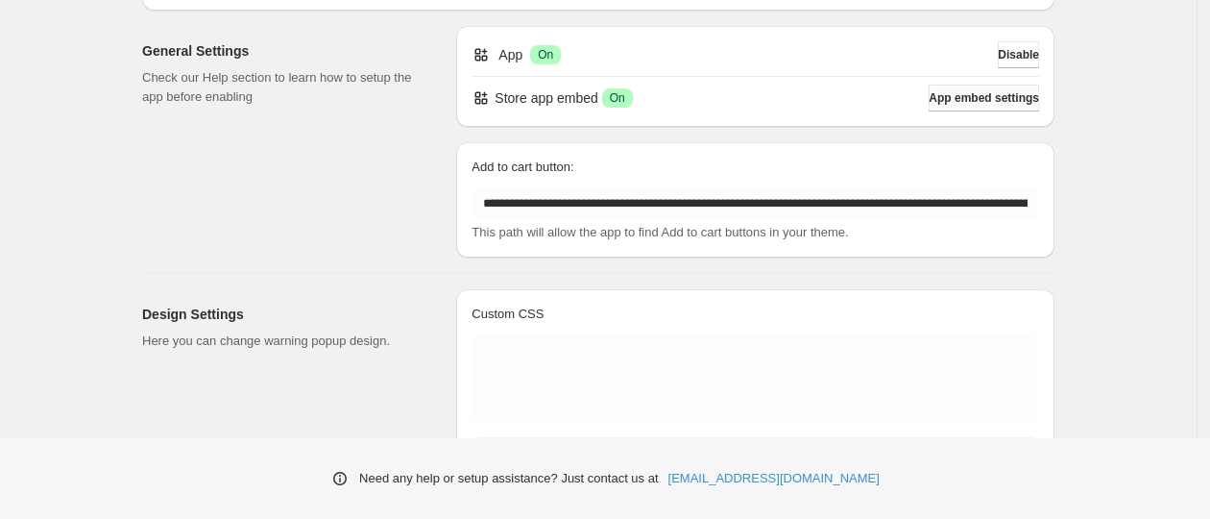
click at [977, 97] on span "App embed settings" at bounding box center [984, 97] width 110 height 15
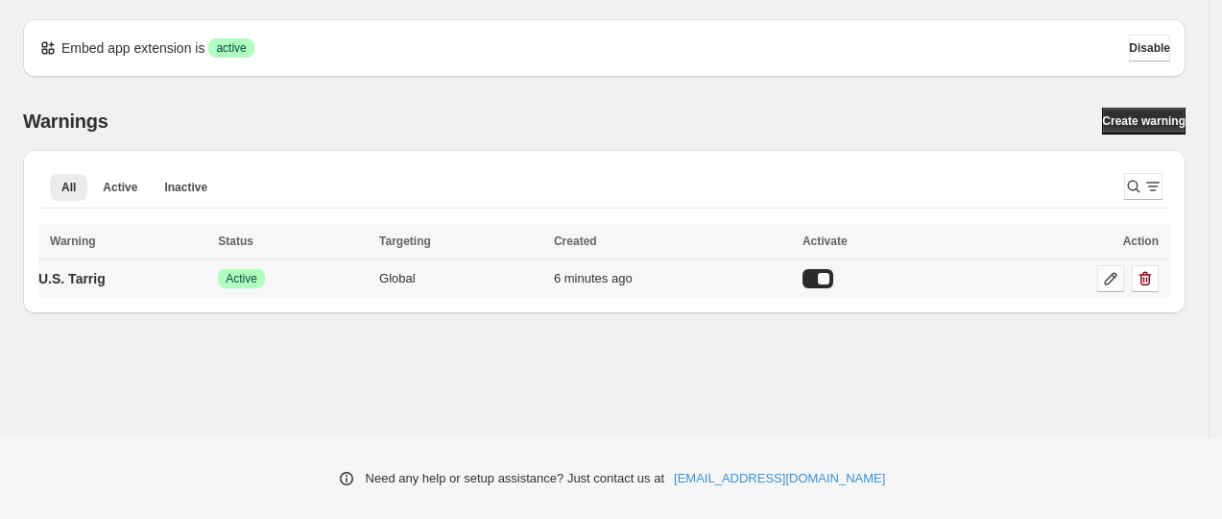
click at [1117, 273] on icon at bounding box center [1110, 278] width 19 height 19
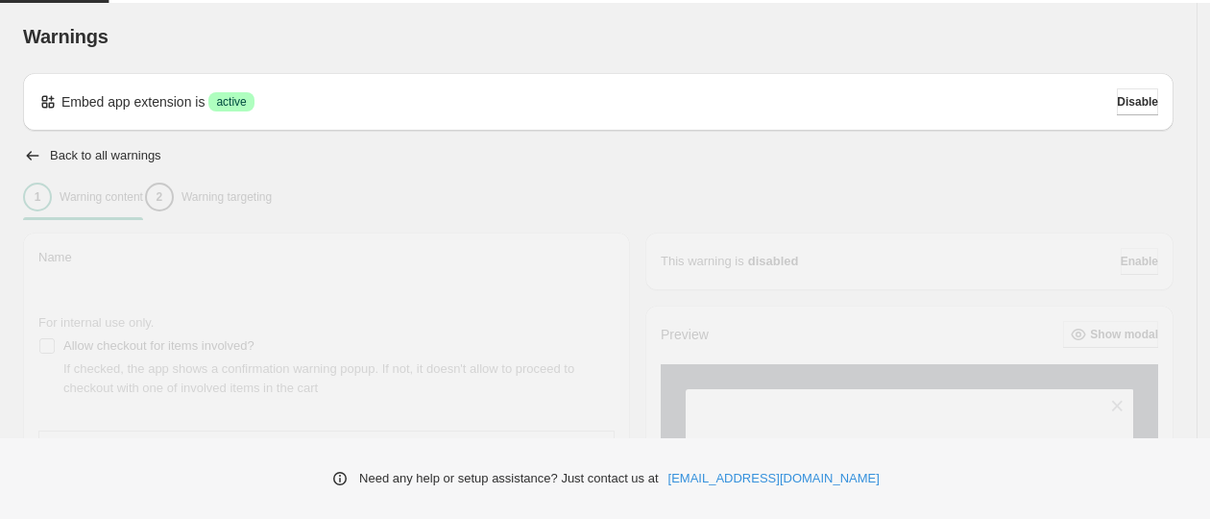
type input "**********"
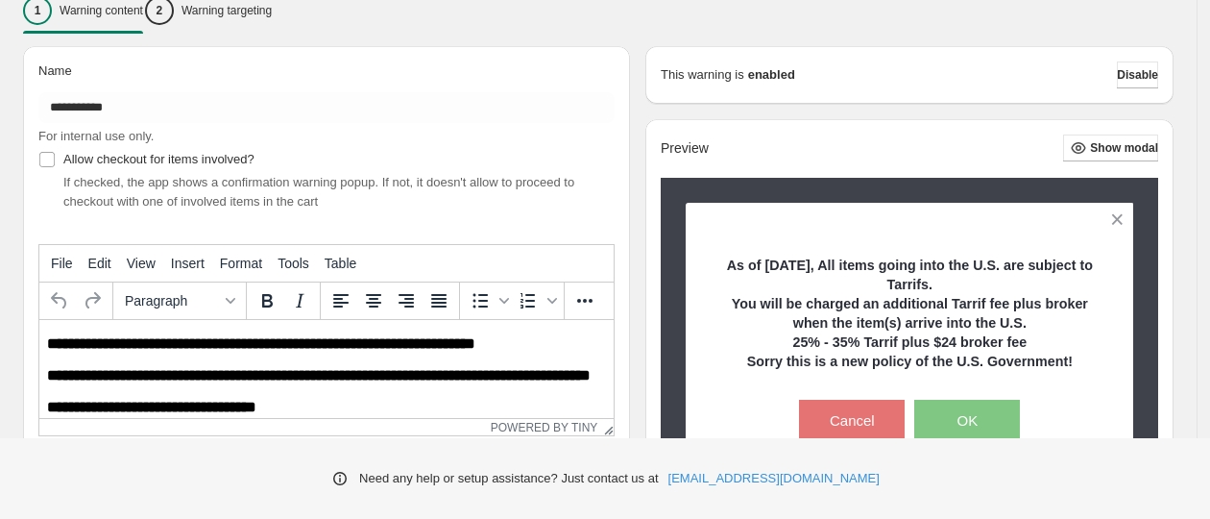
scroll to position [240, 0]
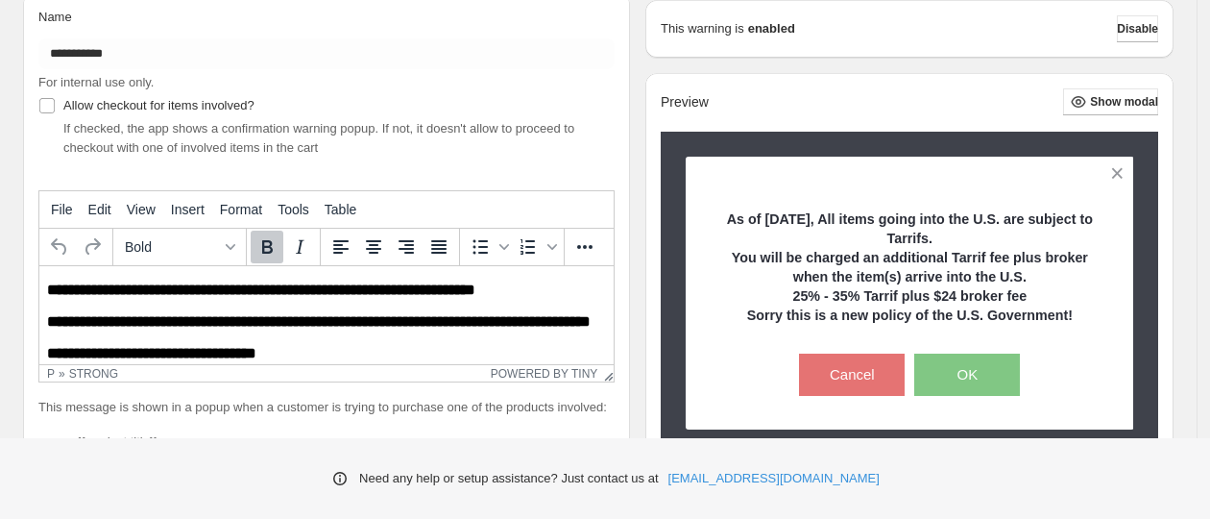
click at [387, 306] on body "**********" at bounding box center [326, 336] width 559 height 111
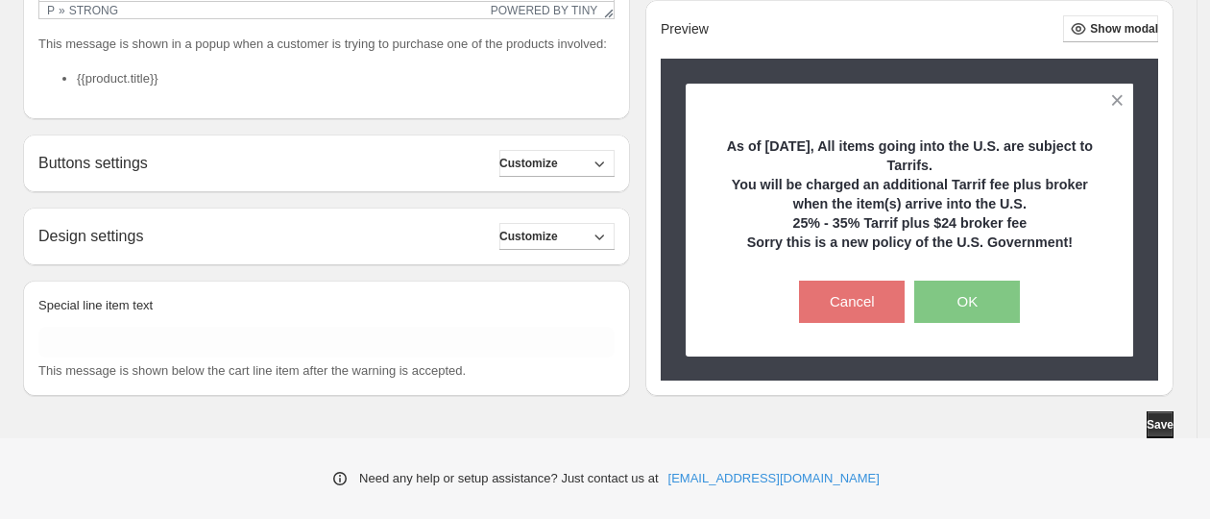
scroll to position [3, 0]
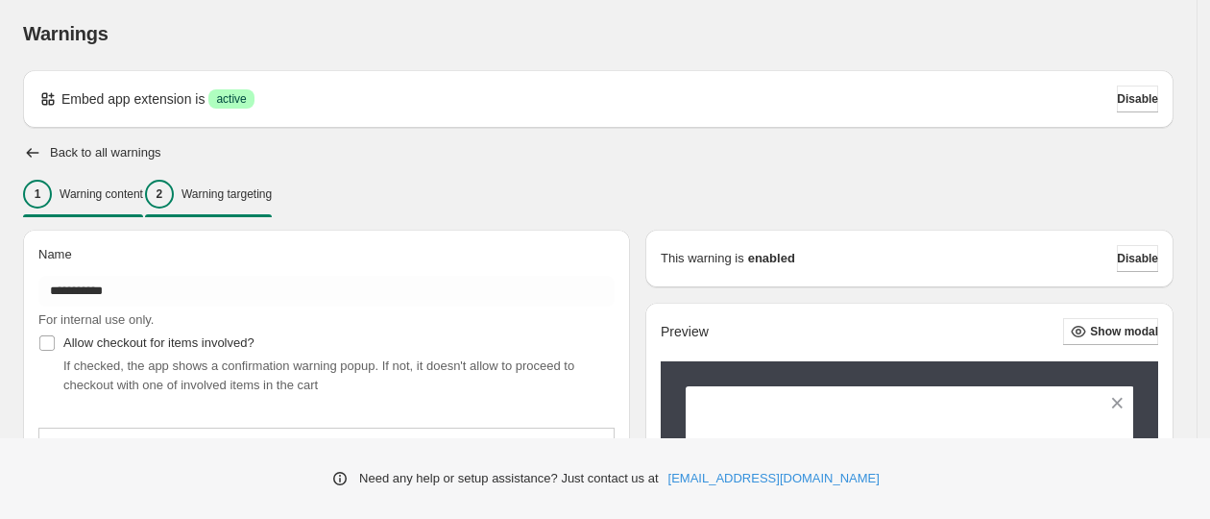
click at [232, 193] on p "Warning targeting" at bounding box center [226, 193] width 90 height 15
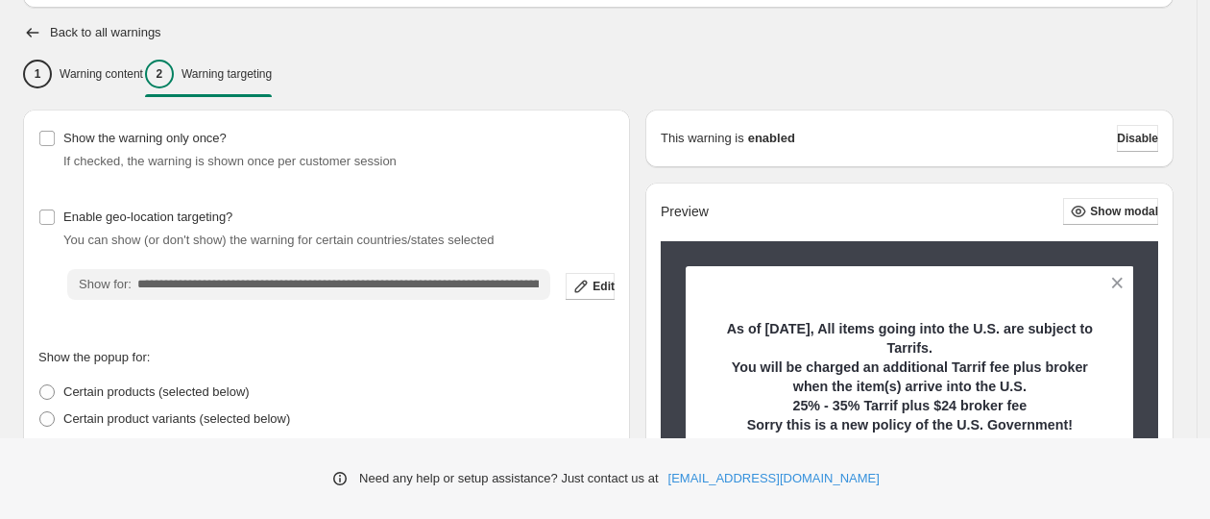
scroll to position [243, 0]
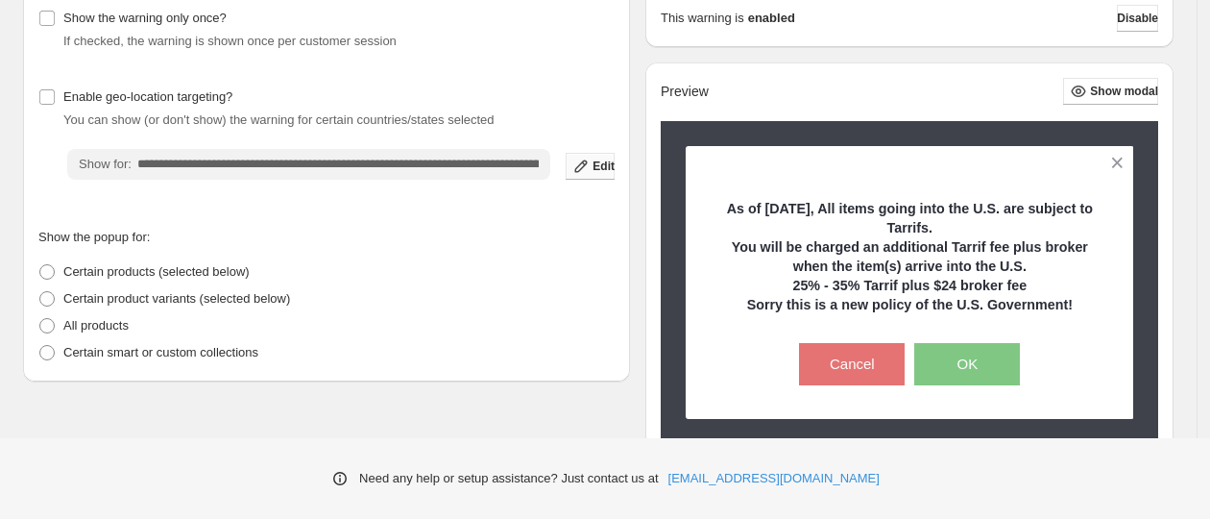
click at [604, 167] on span "Edit" at bounding box center [604, 165] width 22 height 15
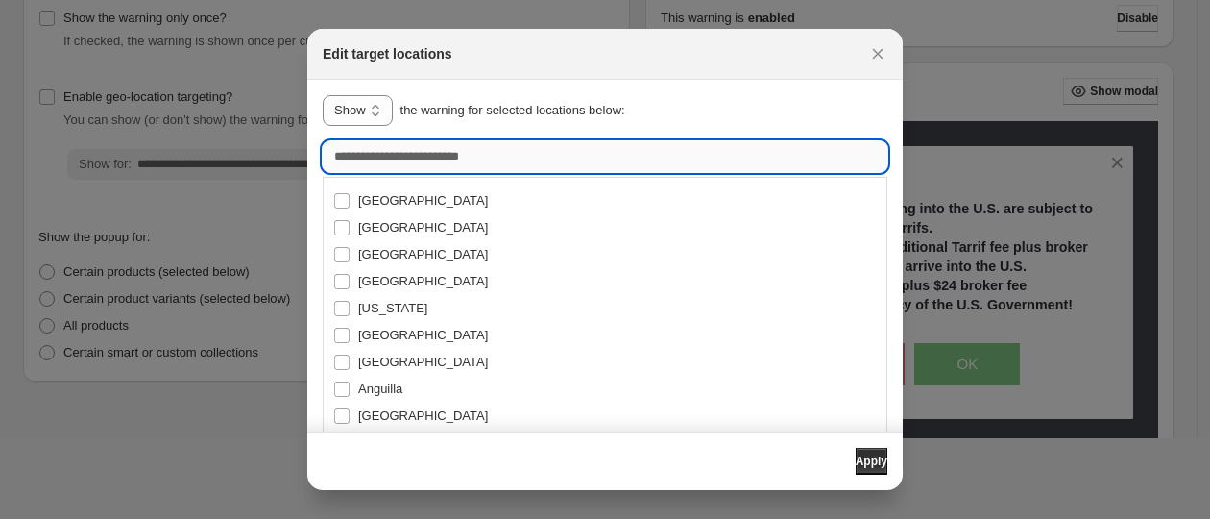
click at [589, 162] on input ":r12:" at bounding box center [605, 156] width 565 height 31
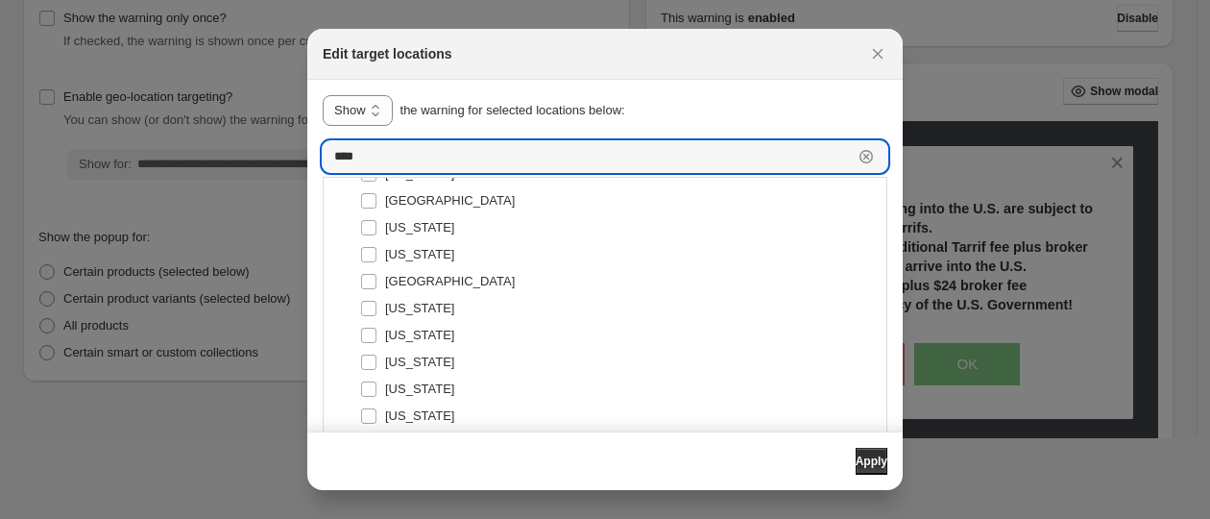
scroll to position [1453, 0]
type input "****"
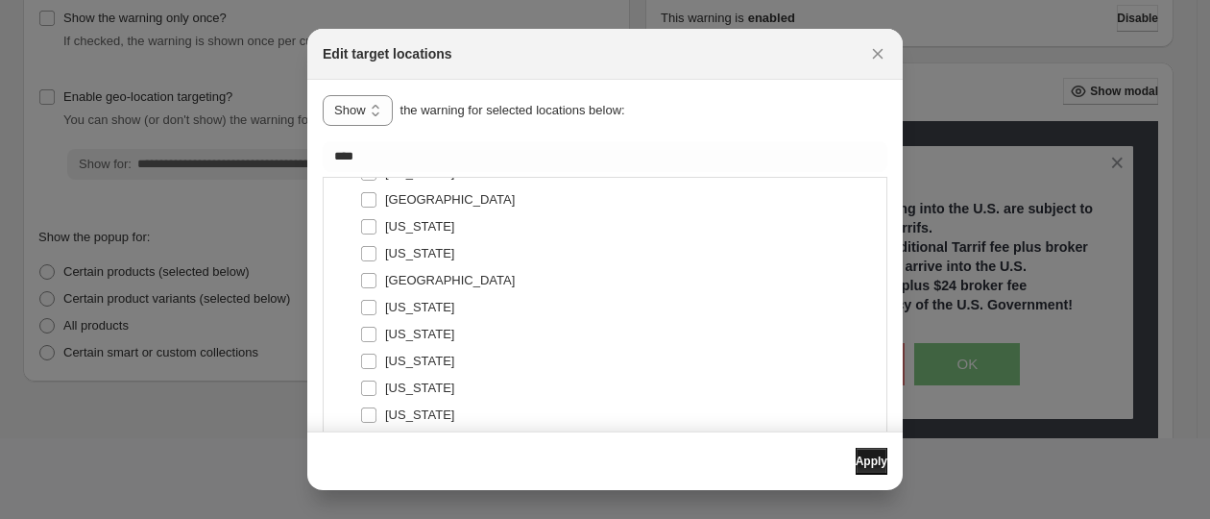
click at [859, 455] on span "Apply" at bounding box center [872, 460] width 32 height 15
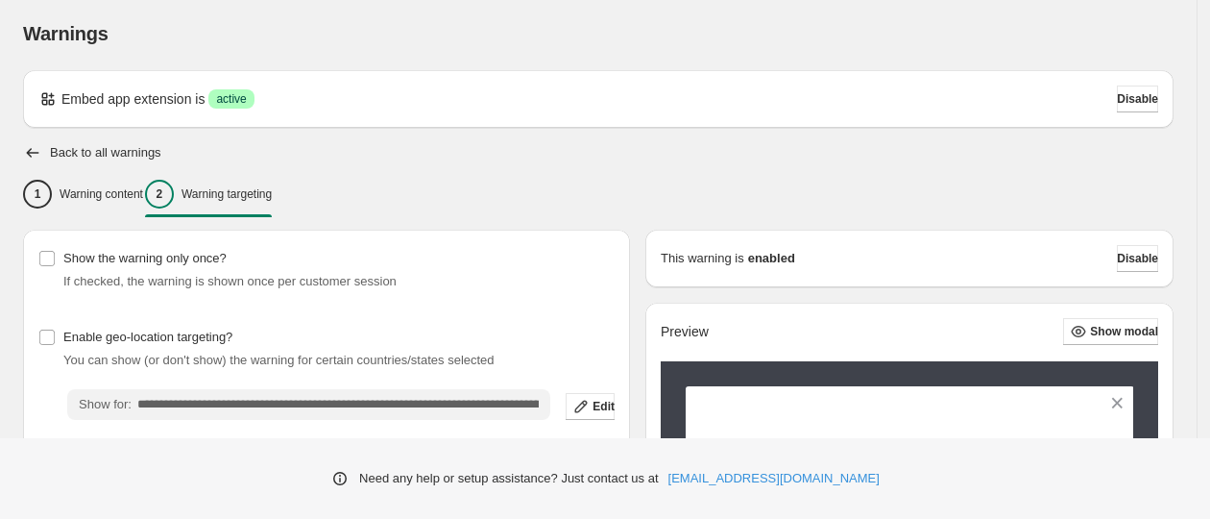
scroll to position [123, 0]
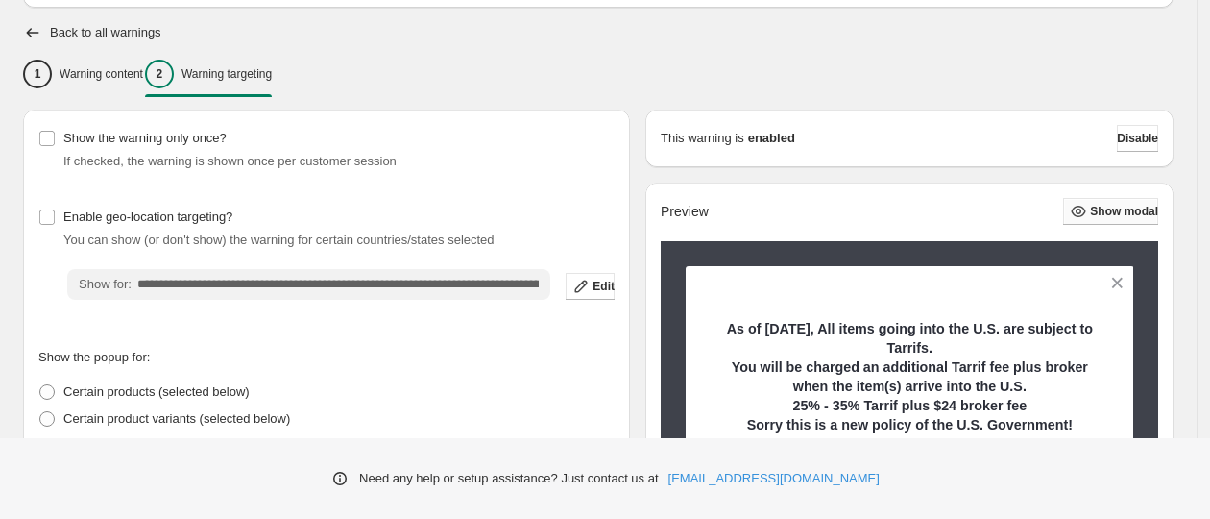
click at [1106, 209] on span "Show modal" at bounding box center [1124, 211] width 68 height 15
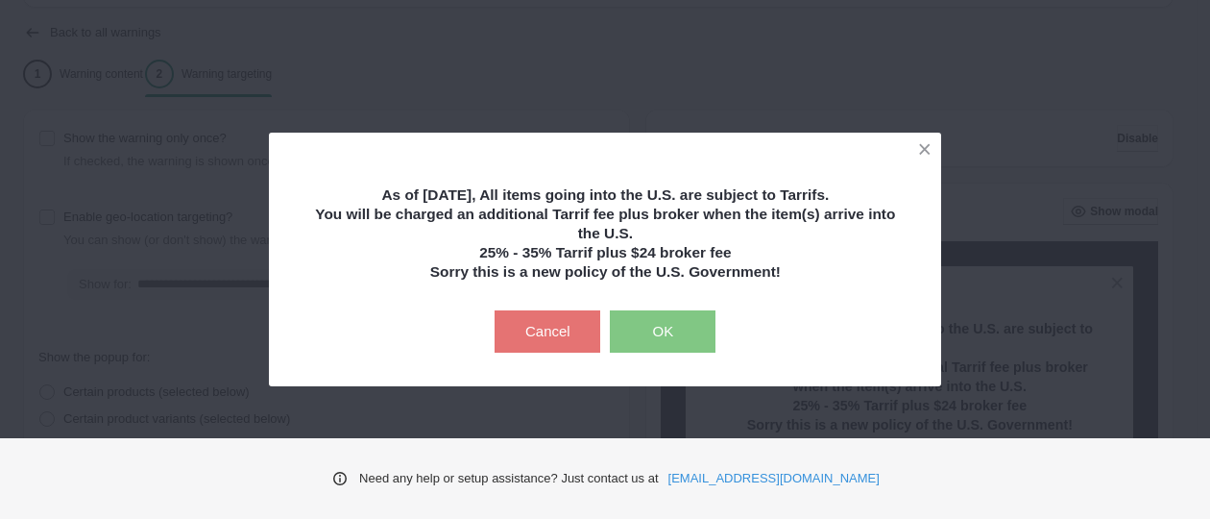
click at [671, 332] on button "OK" at bounding box center [663, 331] width 106 height 42
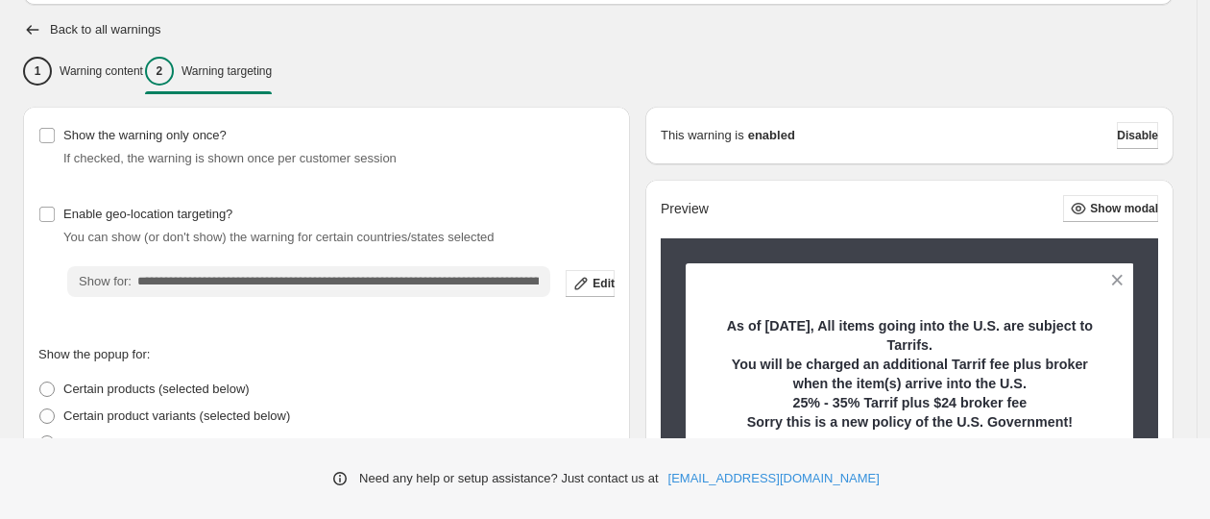
scroll to position [305, 0]
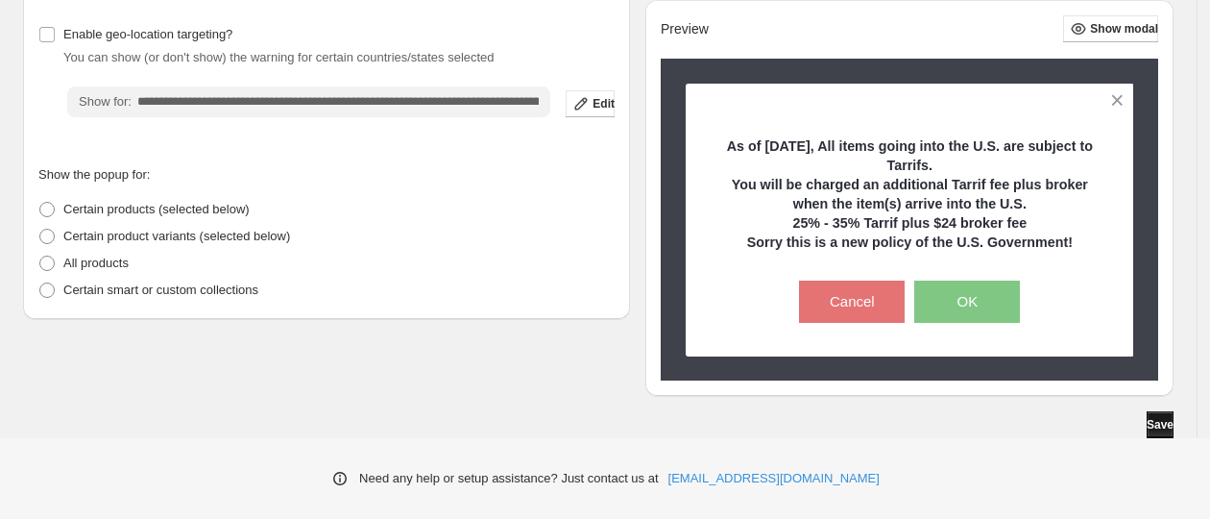
click at [1166, 421] on span "Save" at bounding box center [1160, 424] width 27 height 15
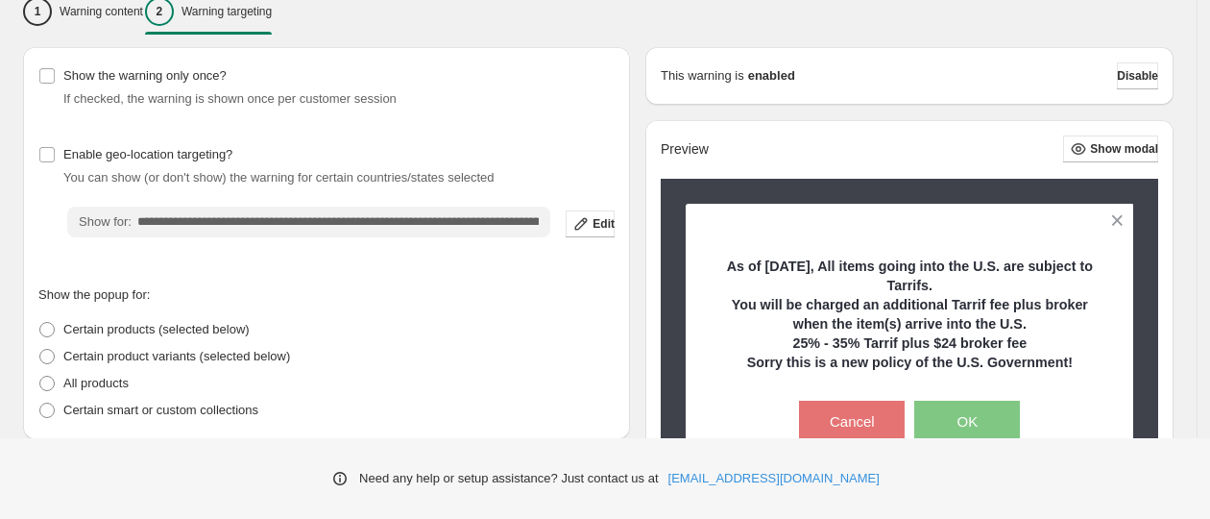
scroll to position [65, 0]
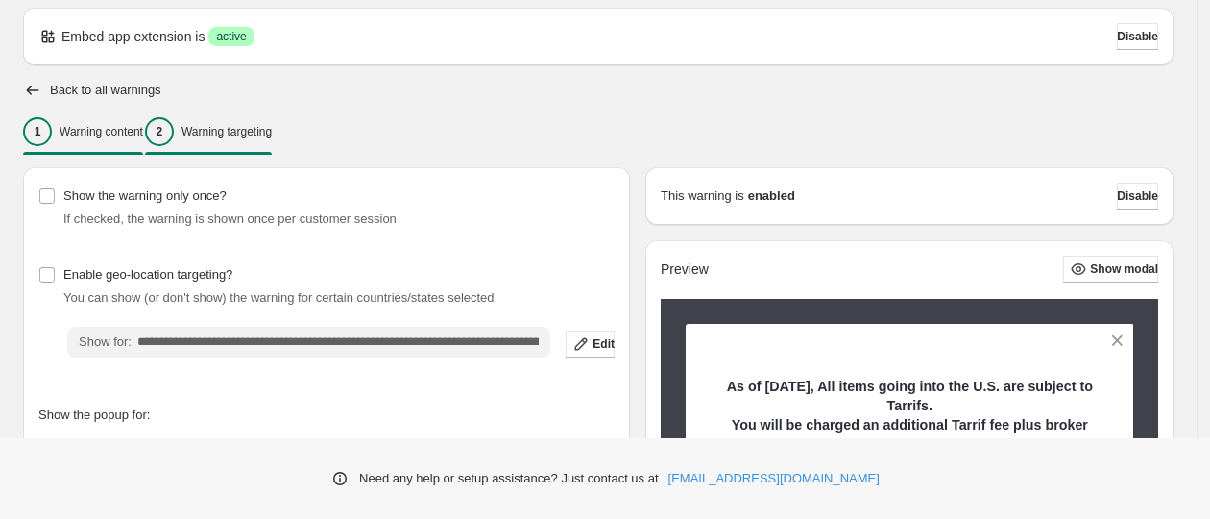
click at [88, 133] on p "Warning content" at bounding box center [102, 131] width 84 height 15
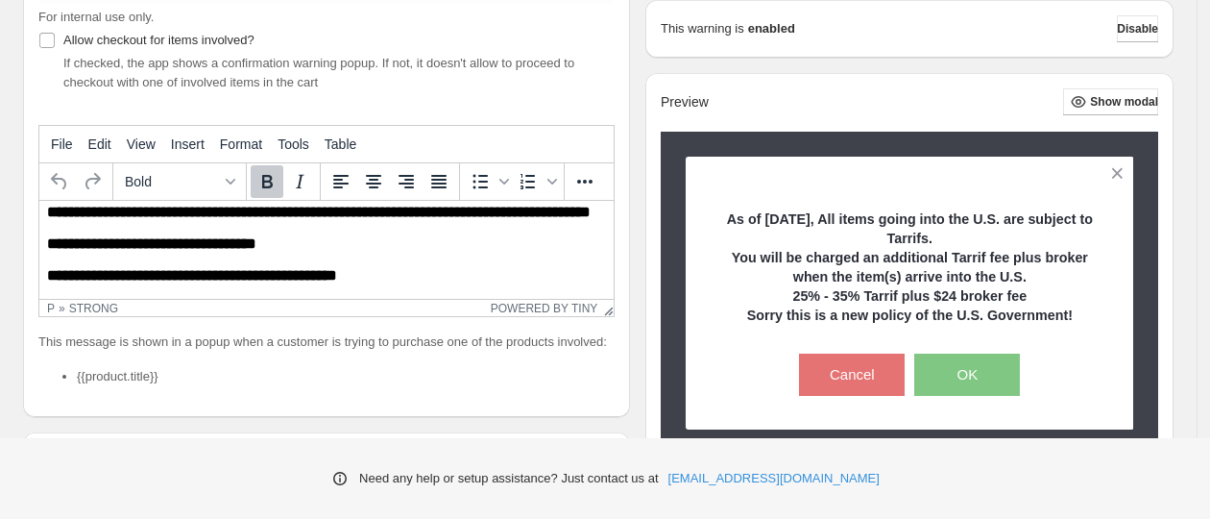
scroll to position [425, 0]
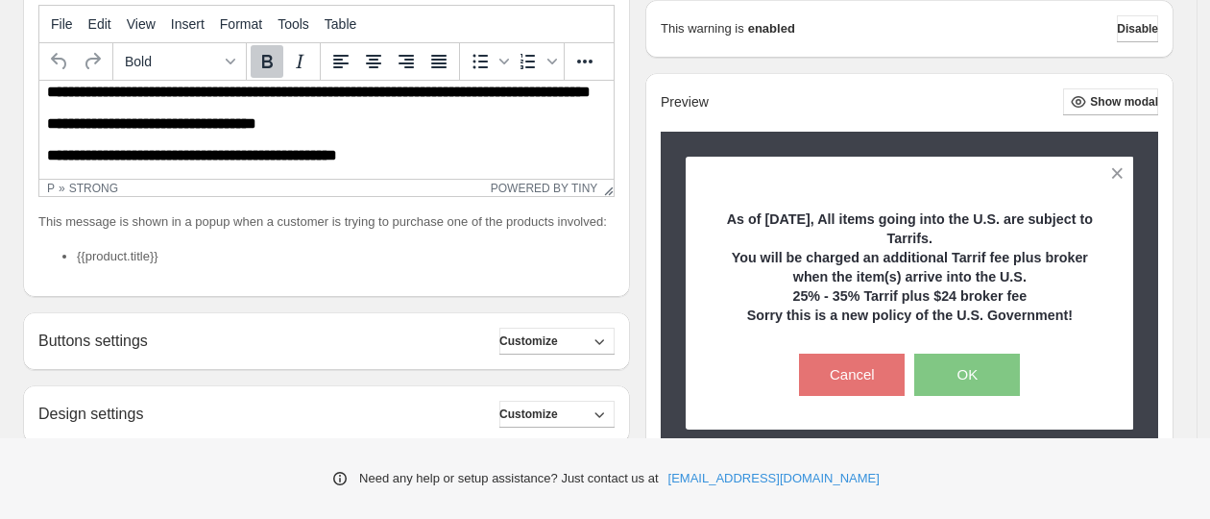
click at [123, 254] on li "{{product.title}}" at bounding box center [346, 256] width 538 height 19
click at [124, 204] on div "**********" at bounding box center [326, 143] width 576 height 277
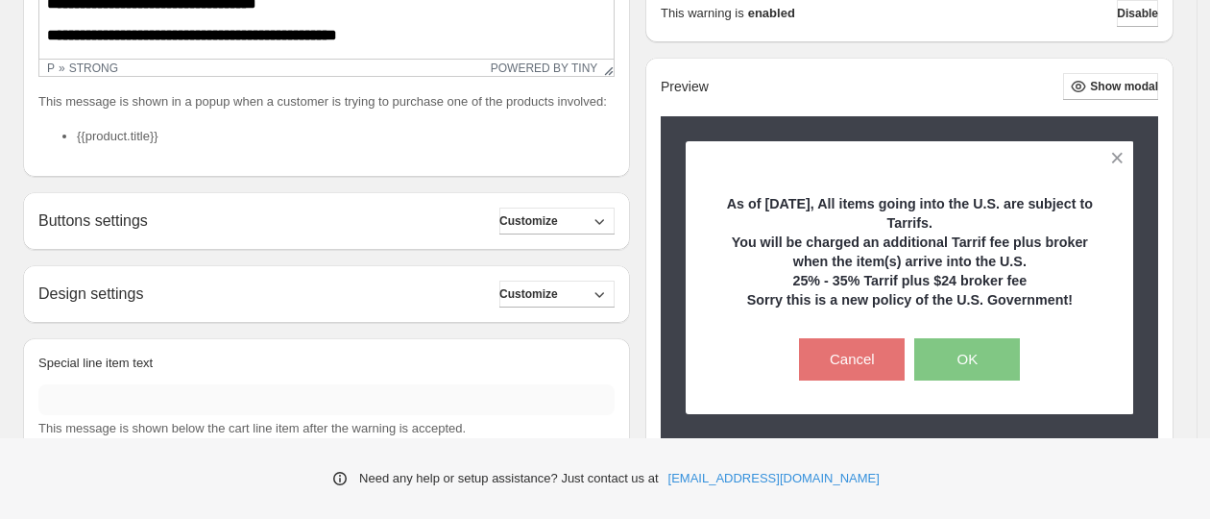
scroll to position [603, 0]
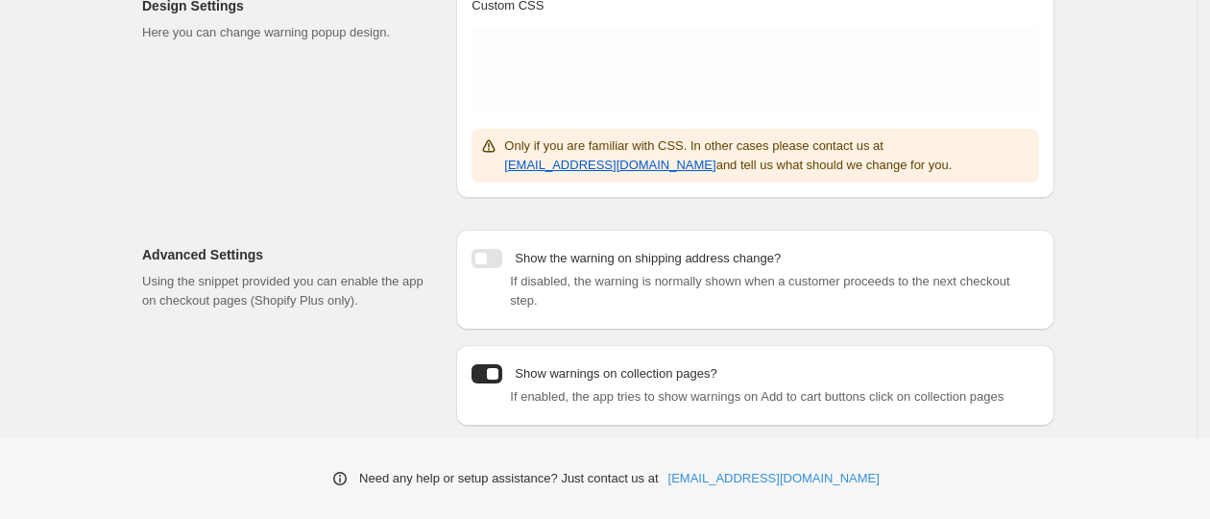
scroll to position [439, 0]
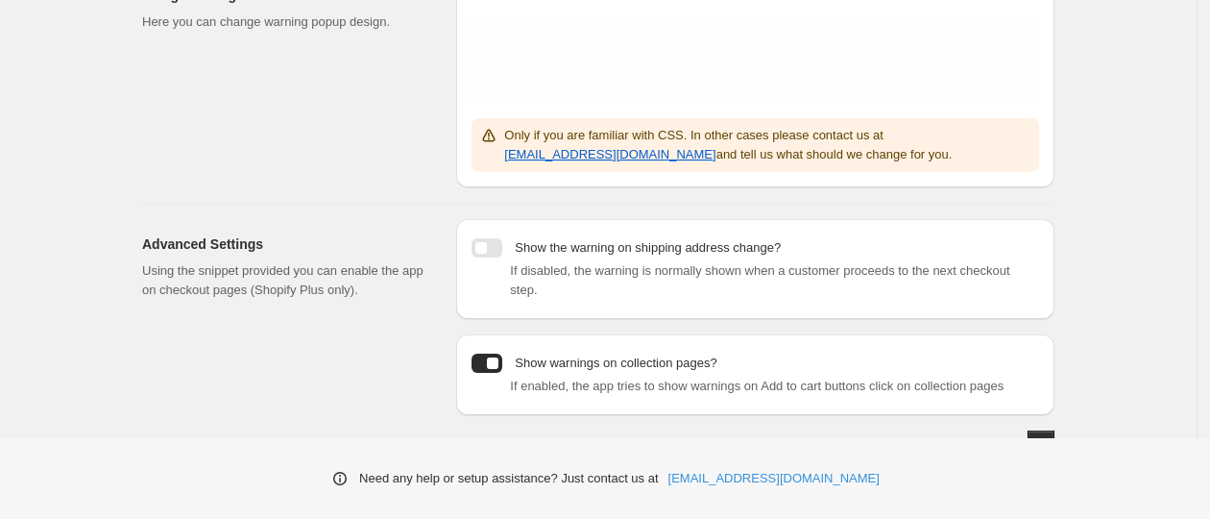
click at [641, 251] on p "Show the warning on shipping address change?" at bounding box center [648, 247] width 266 height 19
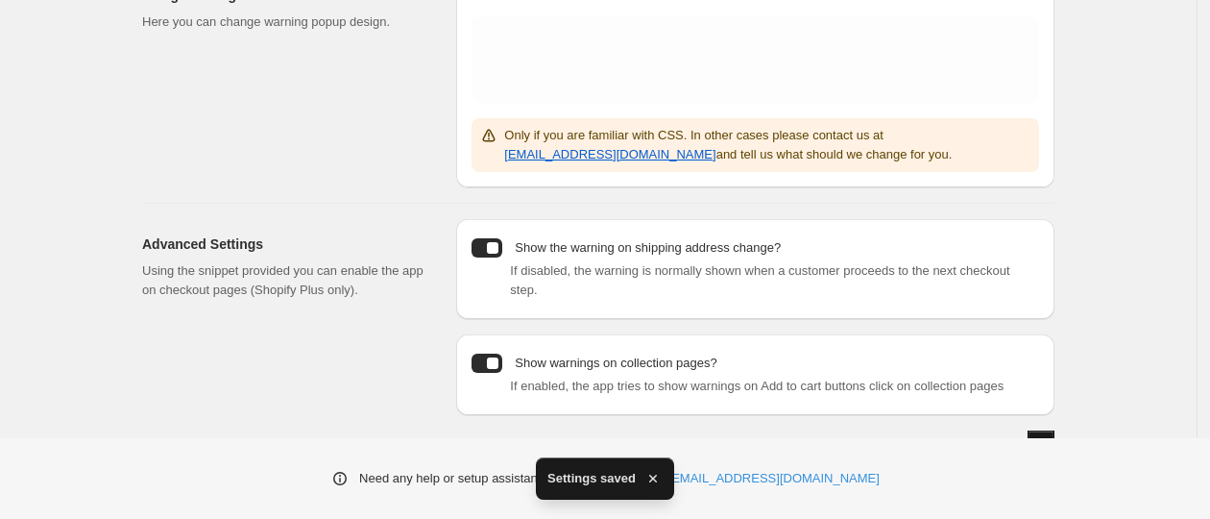
click at [1047, 436] on span "Save" at bounding box center [1041, 443] width 27 height 15
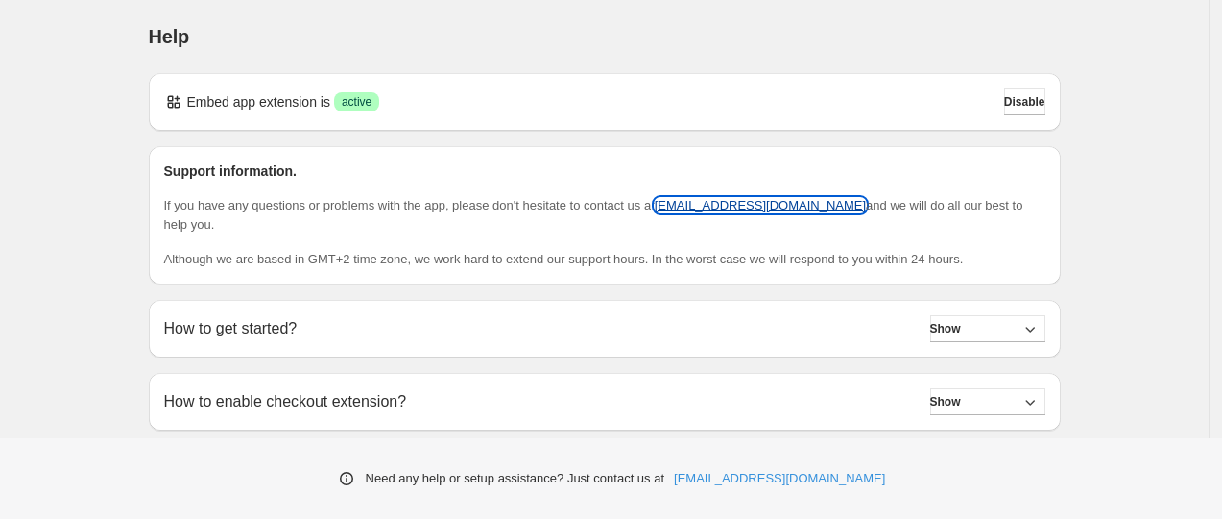
click at [730, 207] on span "[EMAIL_ADDRESS][DOMAIN_NAME]" at bounding box center [760, 205] width 211 height 14
